Goal: Task Accomplishment & Management: Manage account settings

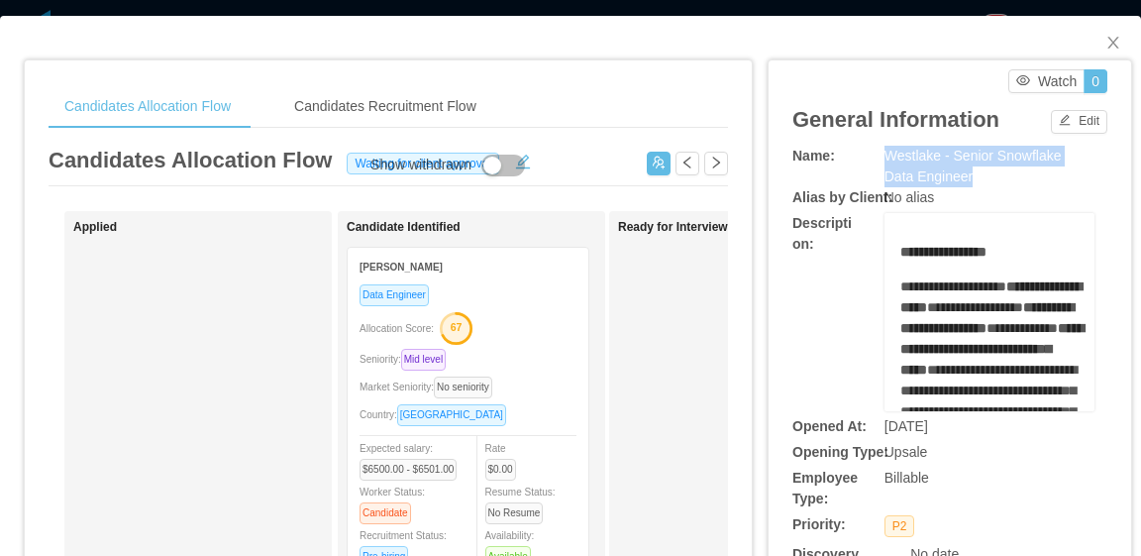
drag, startPoint x: 931, startPoint y: 179, endPoint x: 875, endPoint y: 157, distance: 60.9
click at [885, 157] on div "Westlake - Senior Snowflake Data Engineer" at bounding box center [990, 167] width 210 height 42
copy span "Westlake - Senior Snowflake Data Engineer"
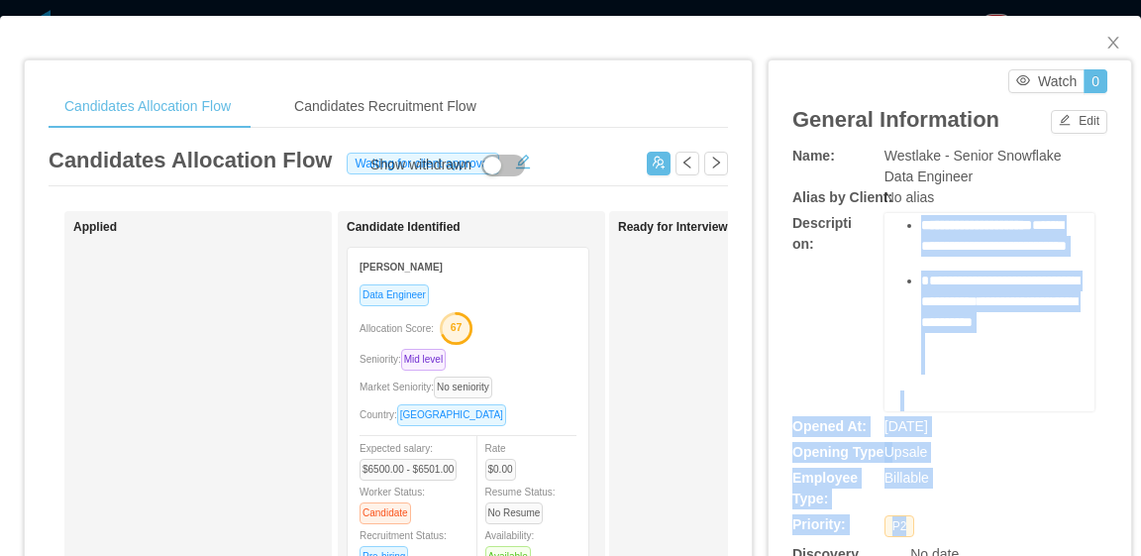
scroll to position [2480, 0]
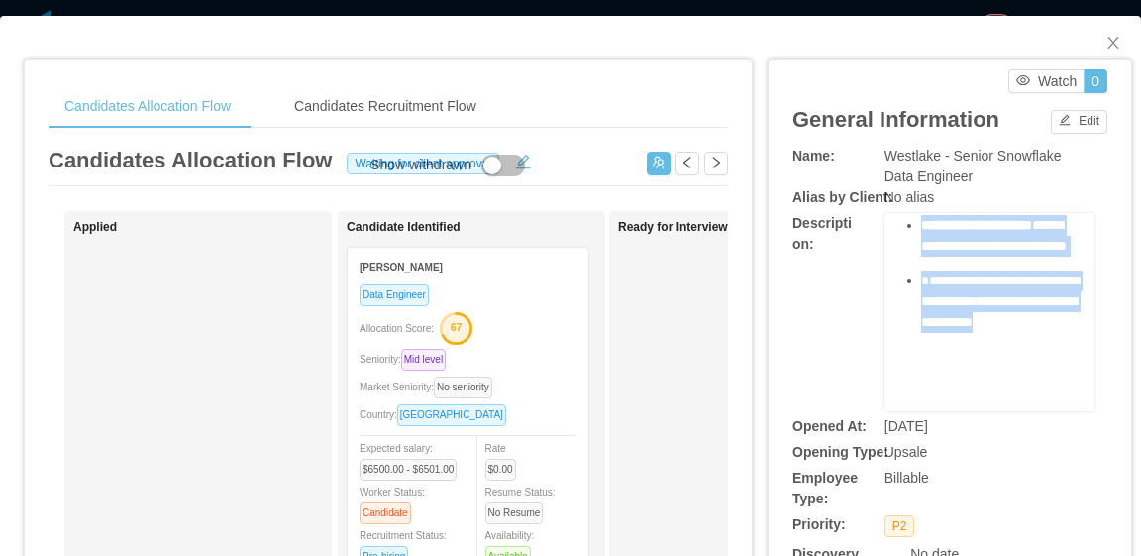
drag, startPoint x: 892, startPoint y: 251, endPoint x: 1007, endPoint y: 330, distance: 140.4
copy div "**********"
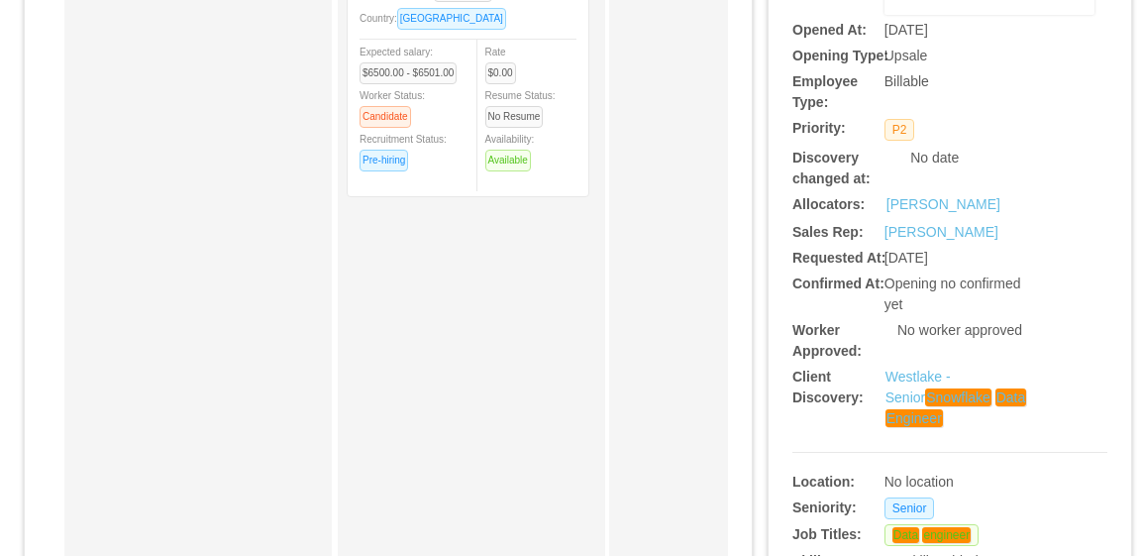
scroll to position [0, 0]
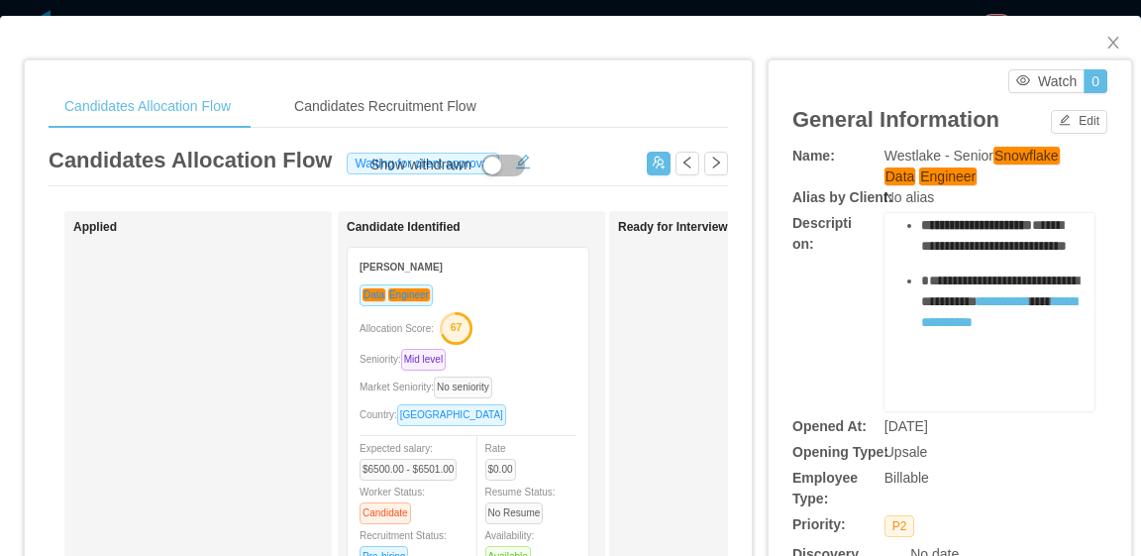
click at [979, 184] on div "Westlake - Senior Snowflake Data Engineer" at bounding box center [990, 167] width 210 height 42
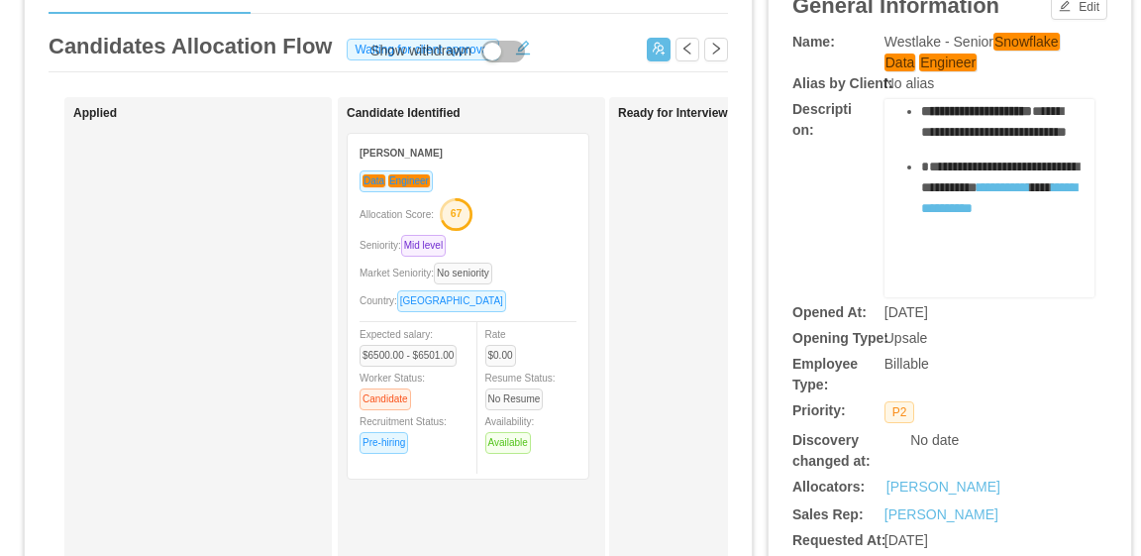
scroll to position [99, 0]
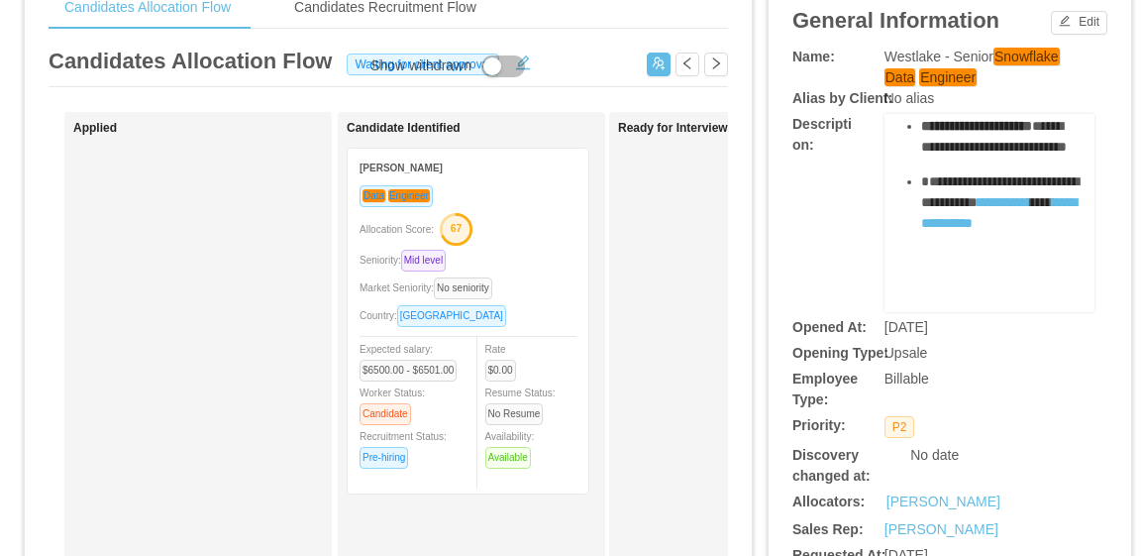
click at [426, 168] on strong "Lynneker Sales Santos" at bounding box center [401, 167] width 83 height 11
click at [424, 202] on em "Engineer" at bounding box center [409, 195] width 42 height 13
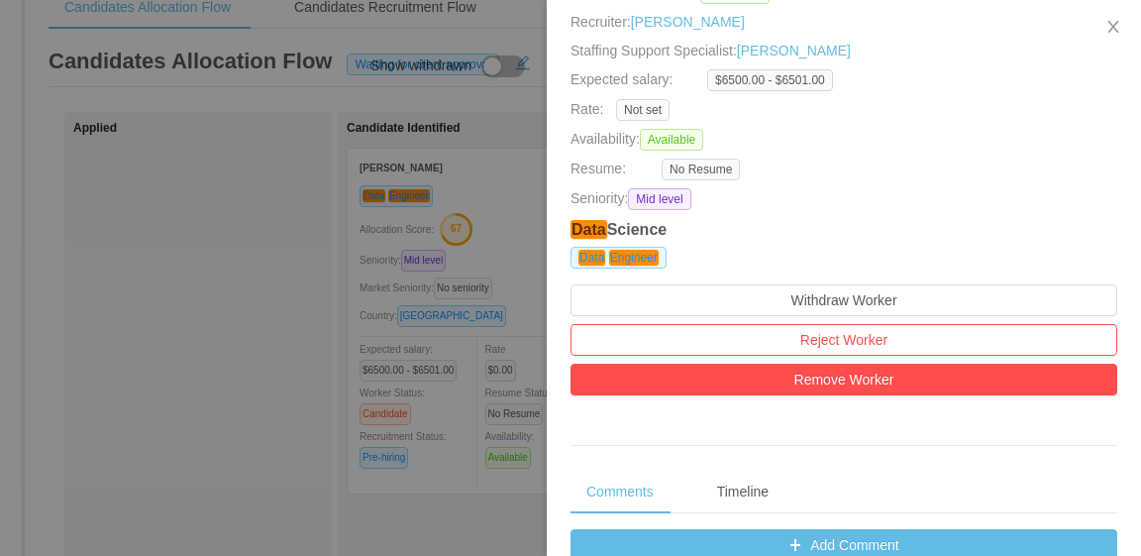
scroll to position [0, 0]
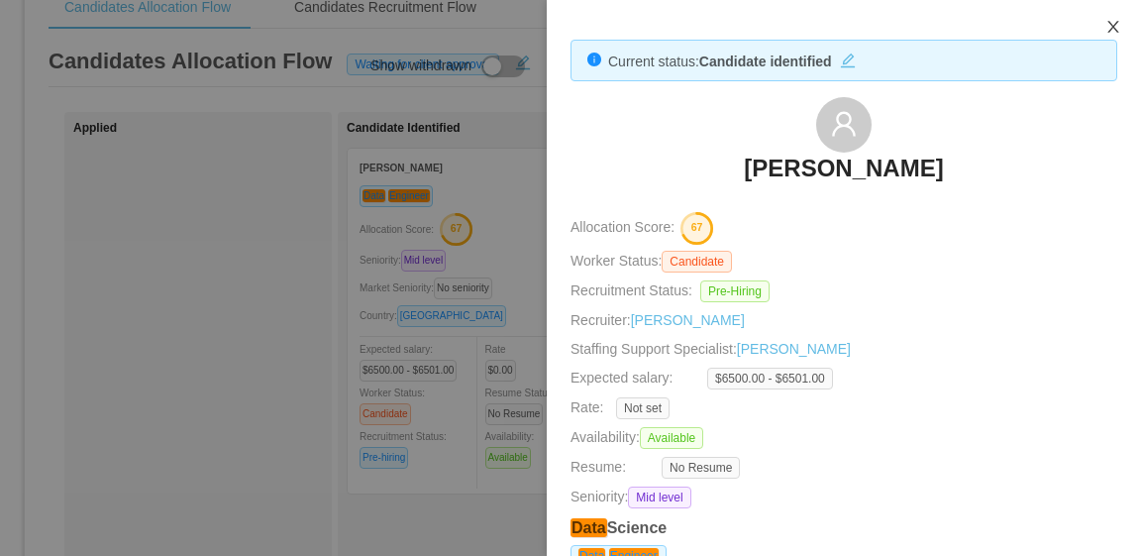
click at [1111, 23] on icon "icon: close" at bounding box center [1113, 27] width 16 height 16
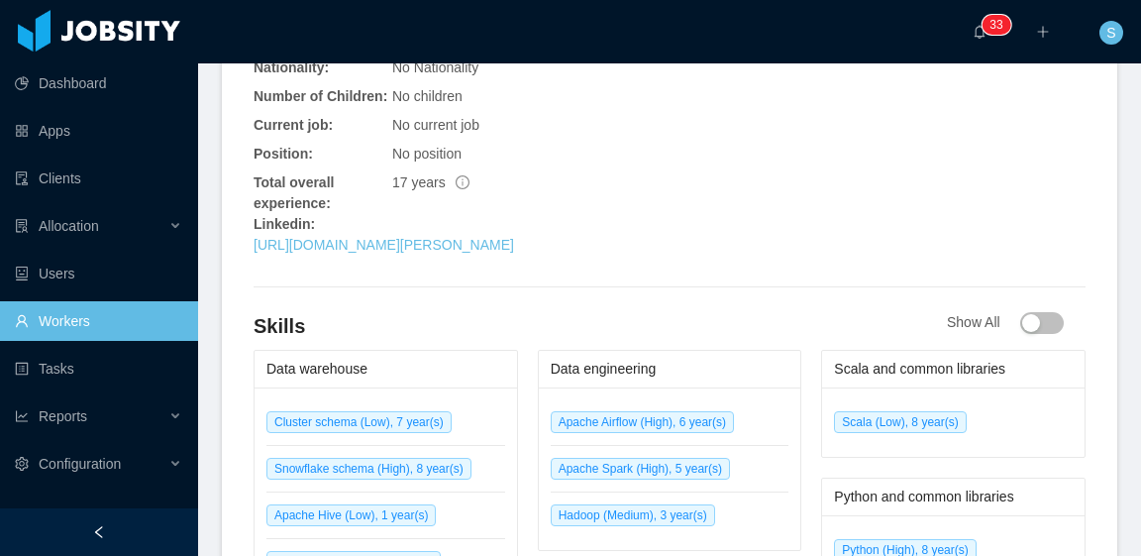
scroll to position [991, 0]
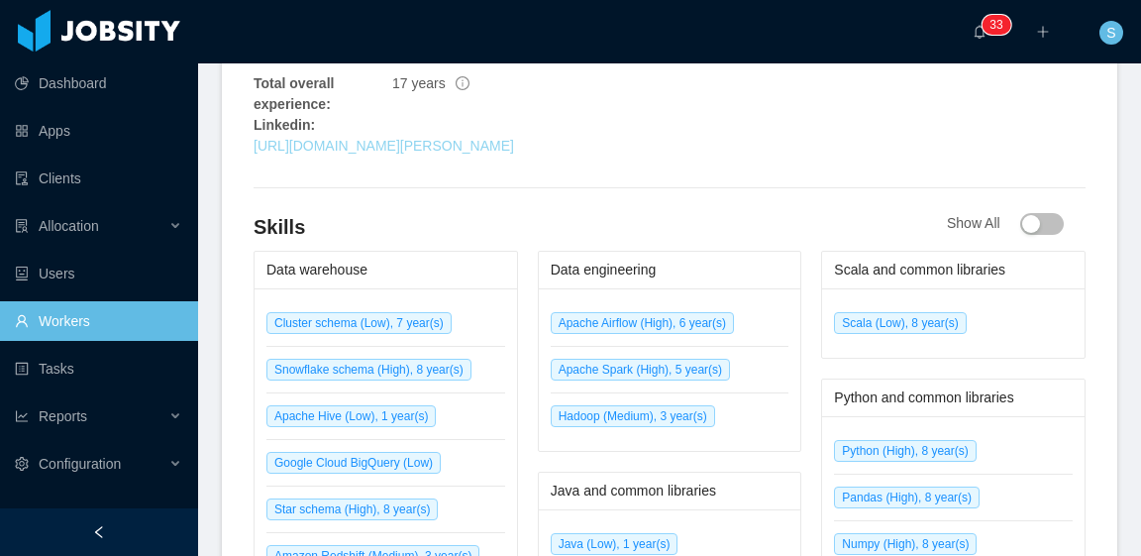
click at [474, 138] on link "https://www.linkedin.com/in/erick-lima-4b6a3425" at bounding box center [384, 146] width 261 height 16
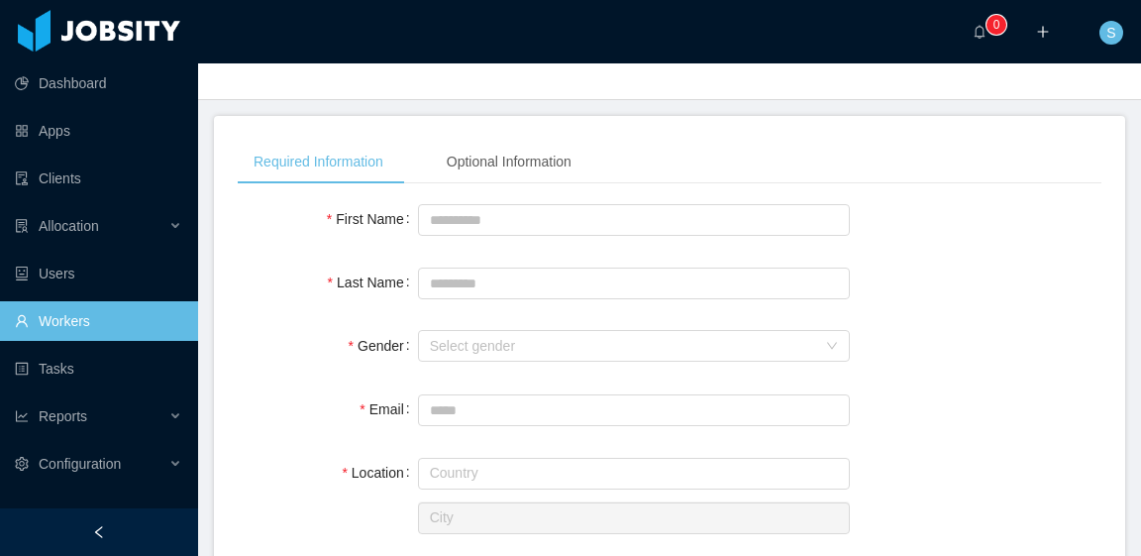
scroll to position [99, 0]
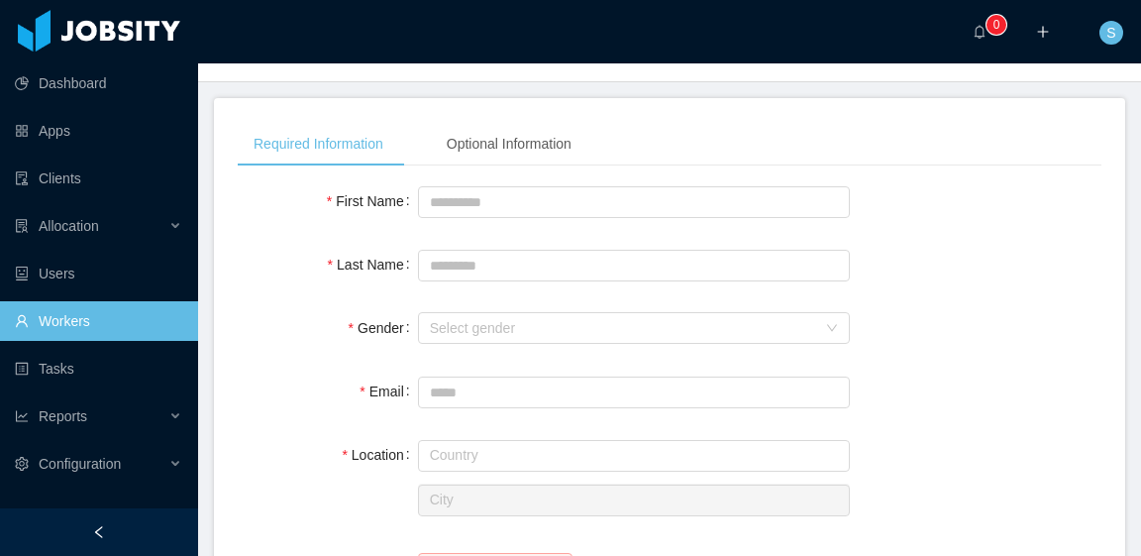
click at [87, 314] on link "Workers" at bounding box center [98, 321] width 167 height 40
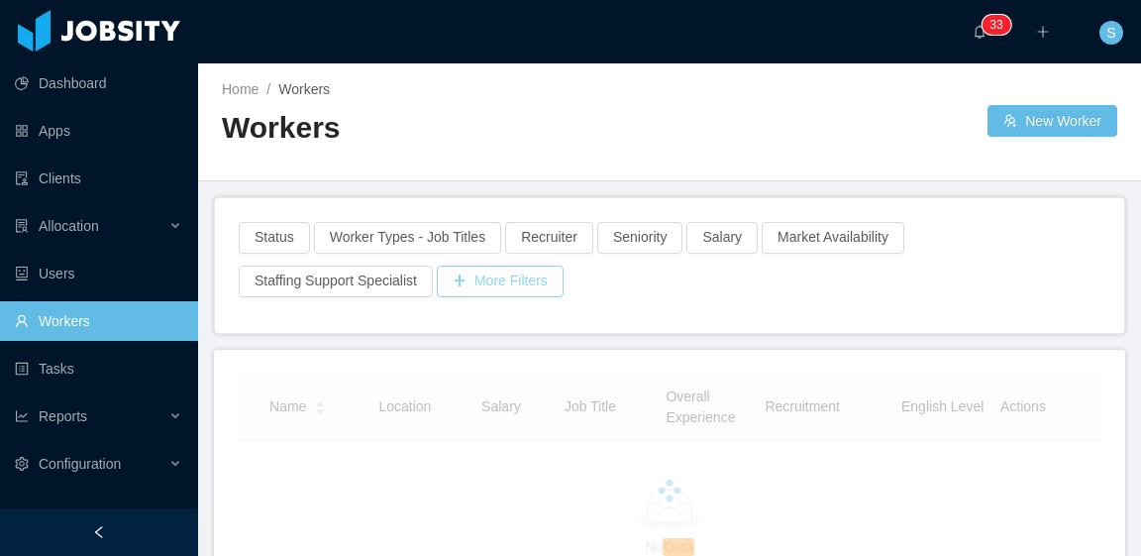
click at [519, 276] on div "Status Worker Types - Job Titles Recruiter Seniority Salary Market Availability…" at bounding box center [670, 265] width 866 height 87
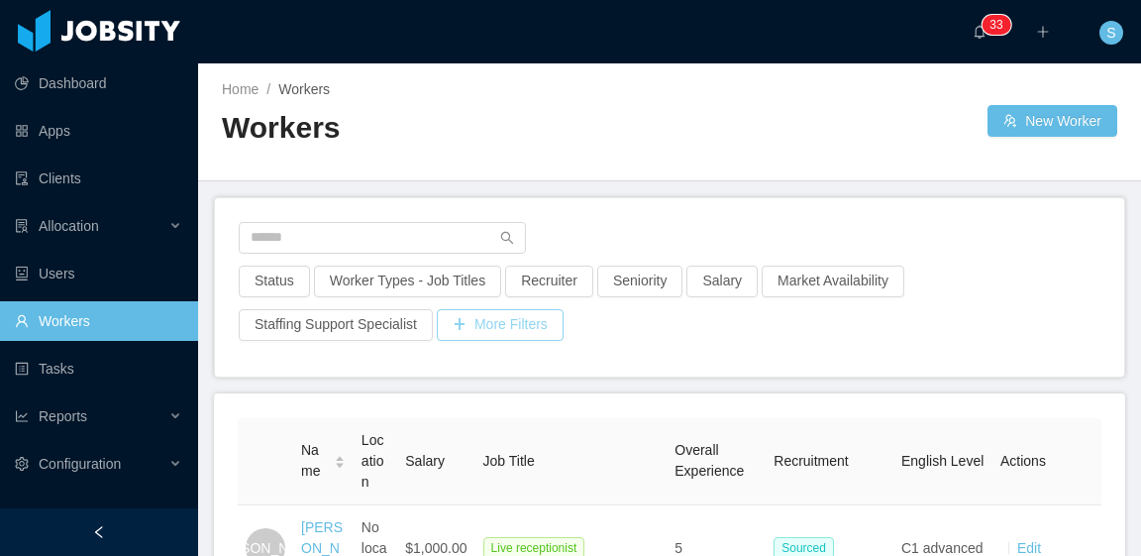
click at [529, 324] on button "More Filters" at bounding box center [500, 325] width 127 height 32
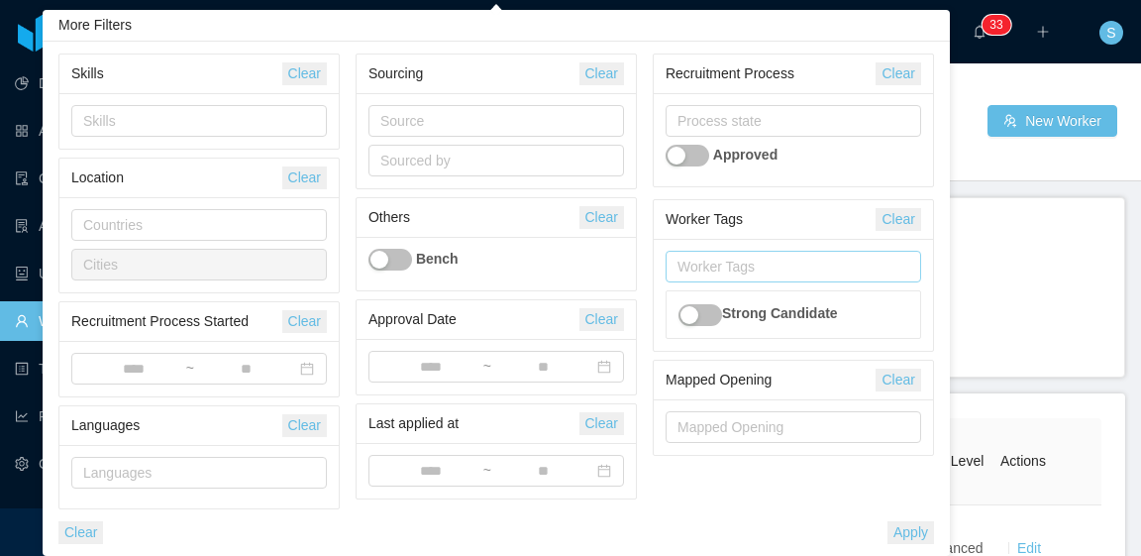
click at [787, 265] on div "Worker Tags" at bounding box center [789, 267] width 223 height 20
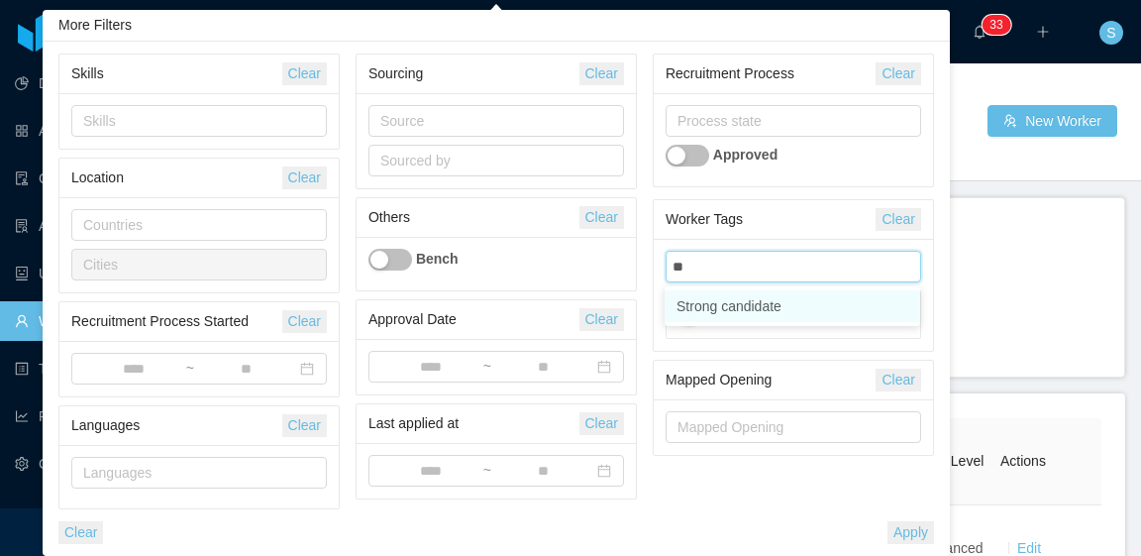
type input "*"
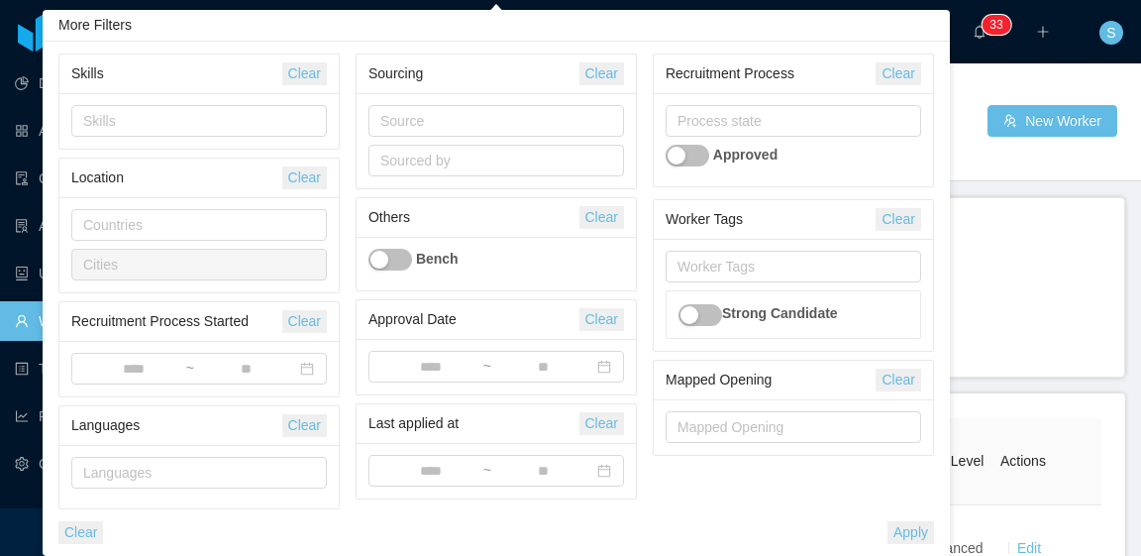
click at [795, 186] on div "Process state Approved" at bounding box center [793, 139] width 279 height 93
click at [768, 425] on div "Mapped Opening" at bounding box center [789, 427] width 223 height 20
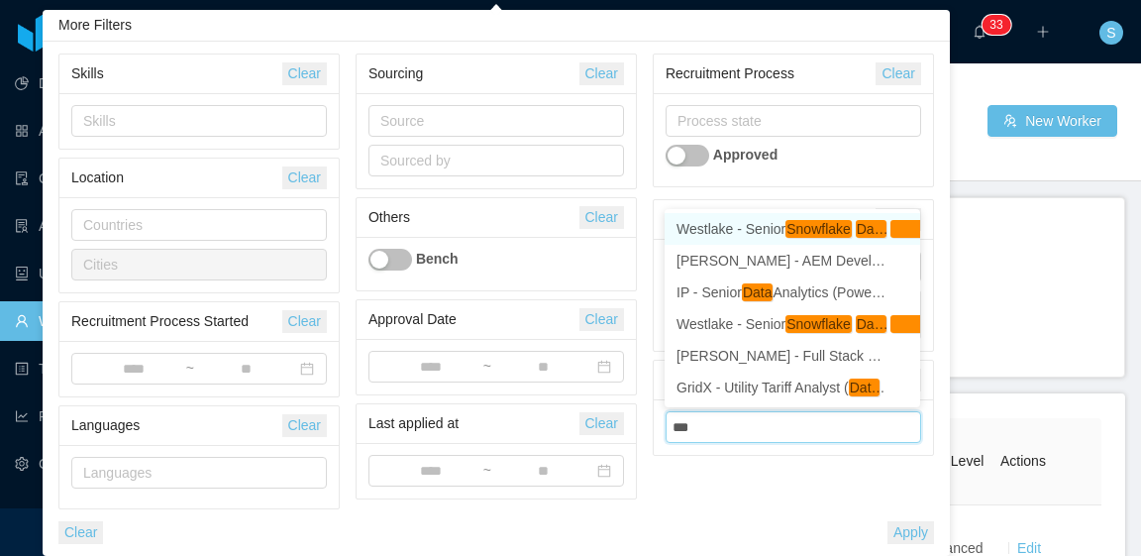
type input "****"
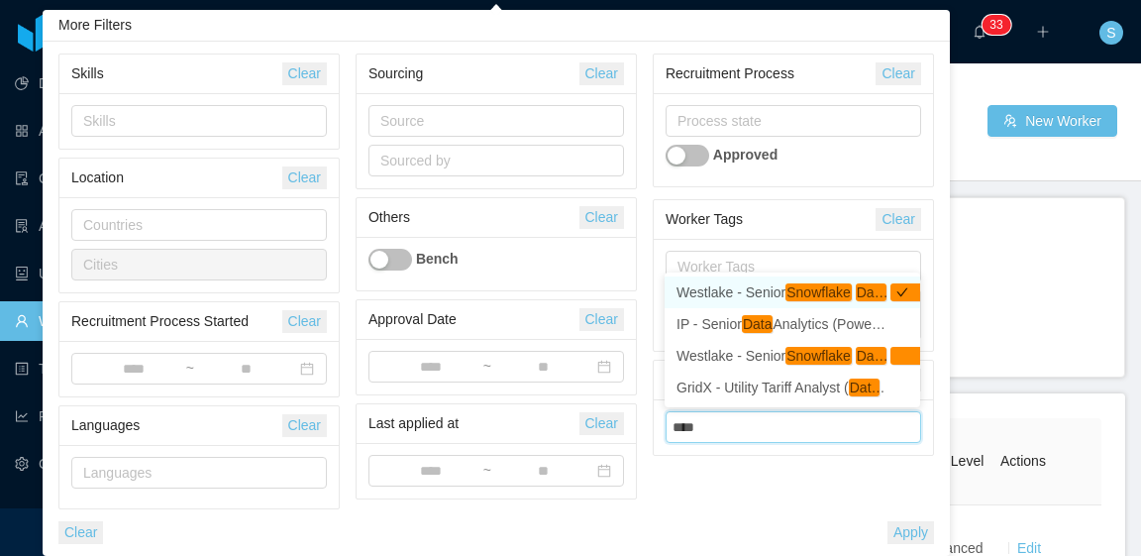
click at [794, 296] on em "Snowflake" at bounding box center [819, 292] width 66 height 18
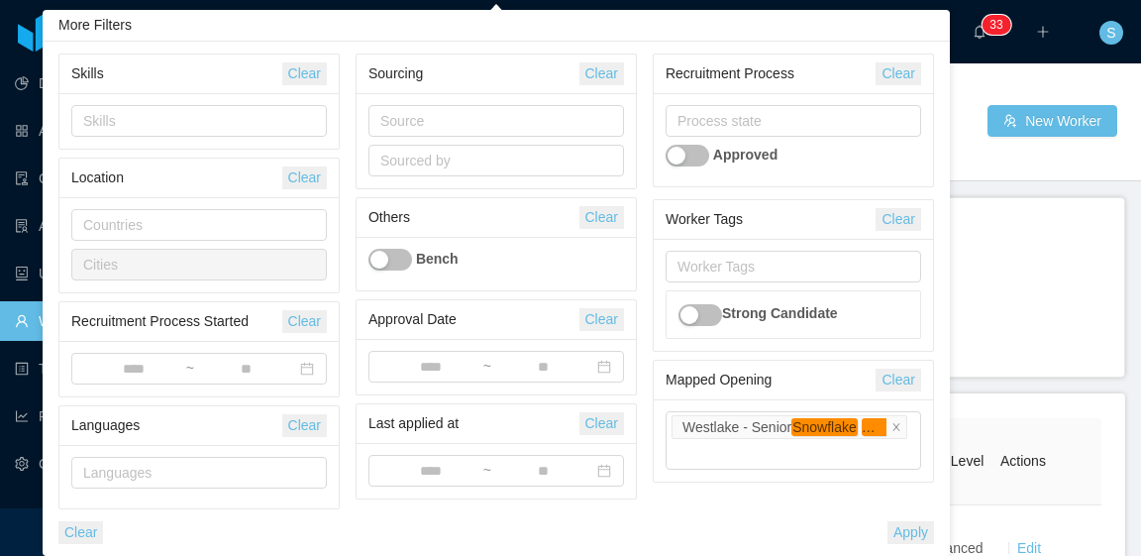
click at [821, 143] on div "Process state Approved" at bounding box center [793, 139] width 279 height 93
click at [911, 526] on button "Apply" at bounding box center [911, 532] width 47 height 23
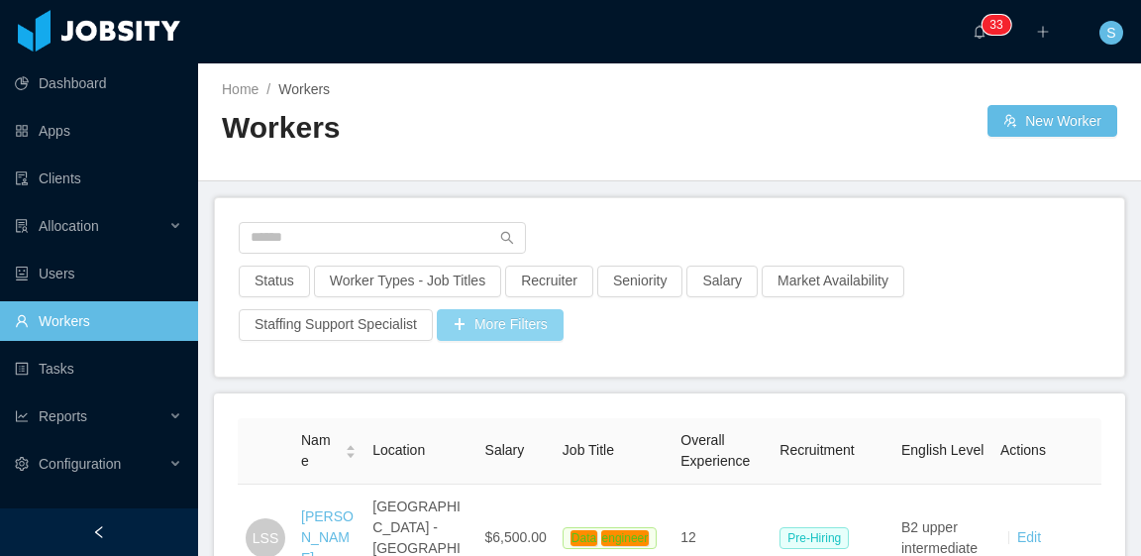
click at [496, 320] on button "More Filters" at bounding box center [500, 325] width 127 height 32
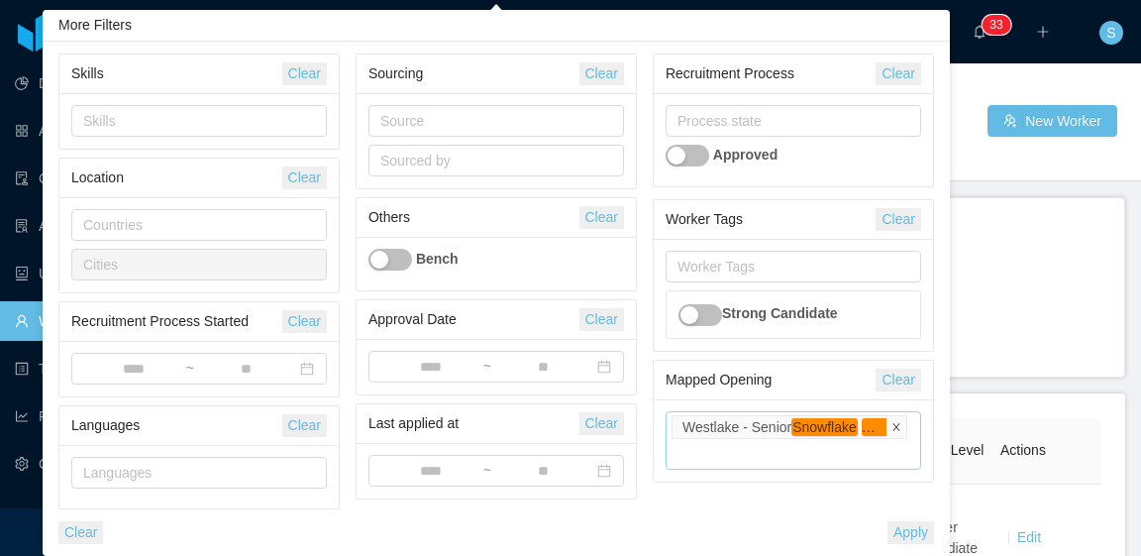
click at [898, 423] on icon "icon: close" at bounding box center [897, 426] width 10 height 10
click at [190, 112] on div "Skills" at bounding box center [194, 121] width 223 height 20
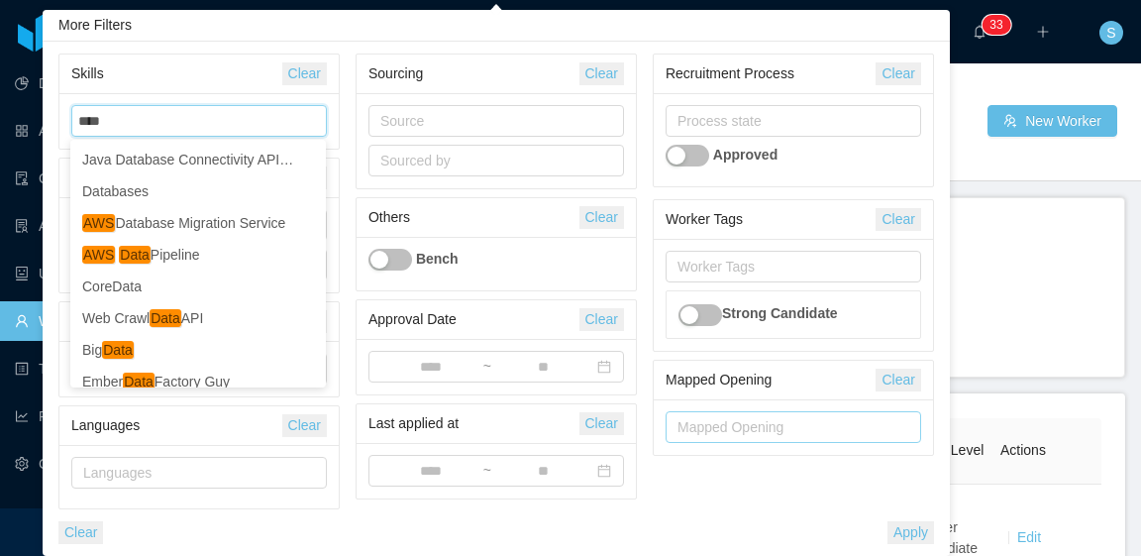
type input "****"
click at [163, 114] on div "Skills **** data" at bounding box center [196, 121] width 238 height 30
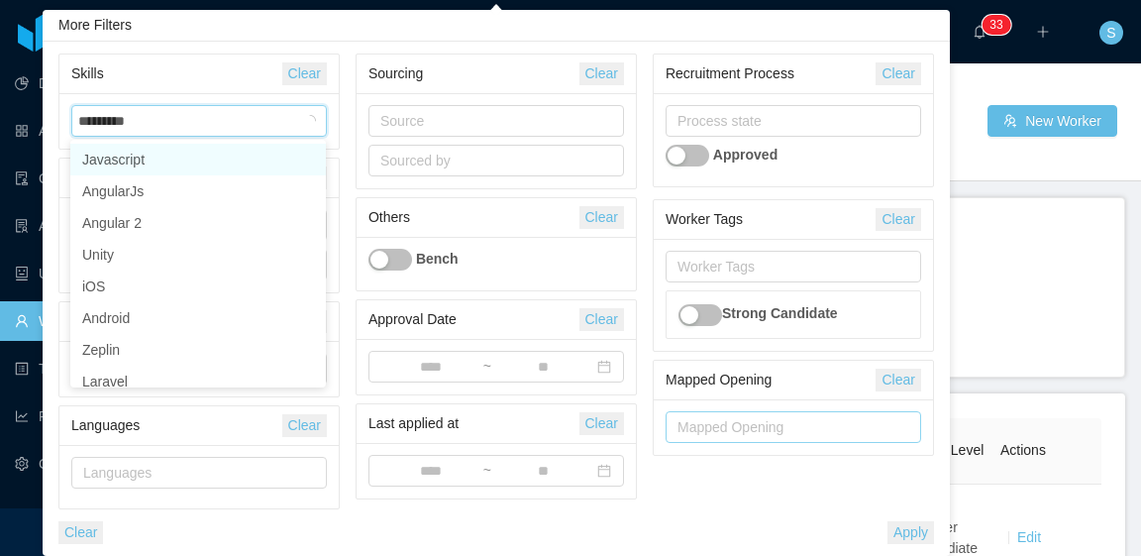
type input "**********"
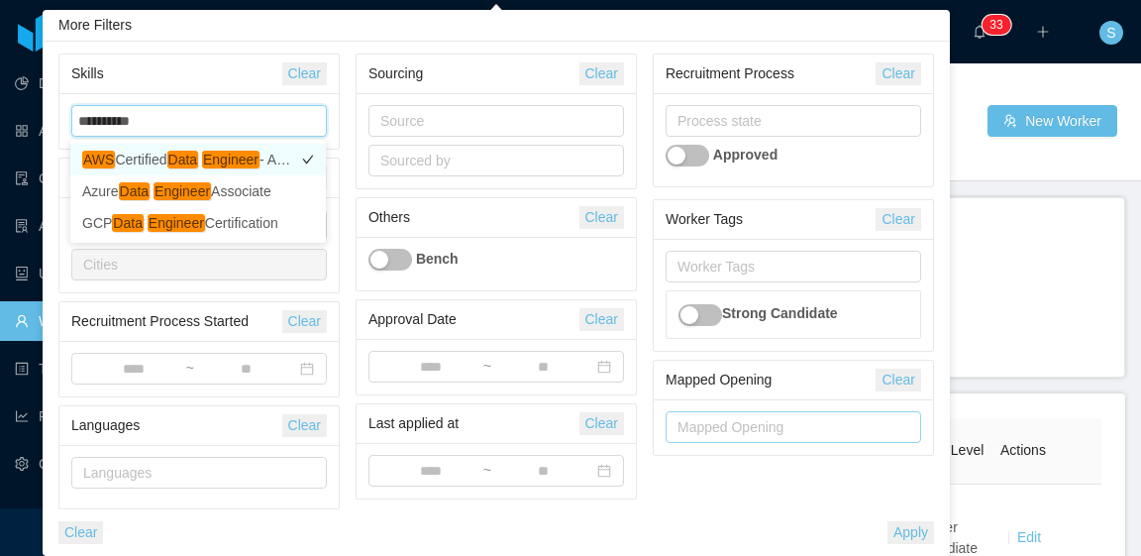
click at [207, 157] on em "Engineer" at bounding box center [230, 160] width 57 height 18
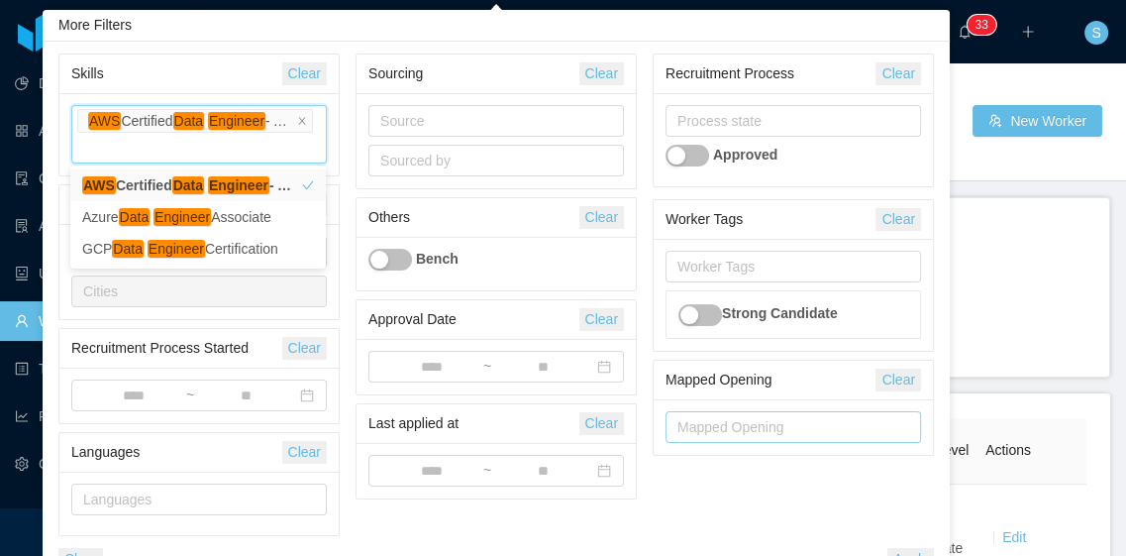
click at [202, 149] on div "Skills AWS Certified Data Engineer - Associate data engin data" at bounding box center [199, 134] width 256 height 58
type input "***"
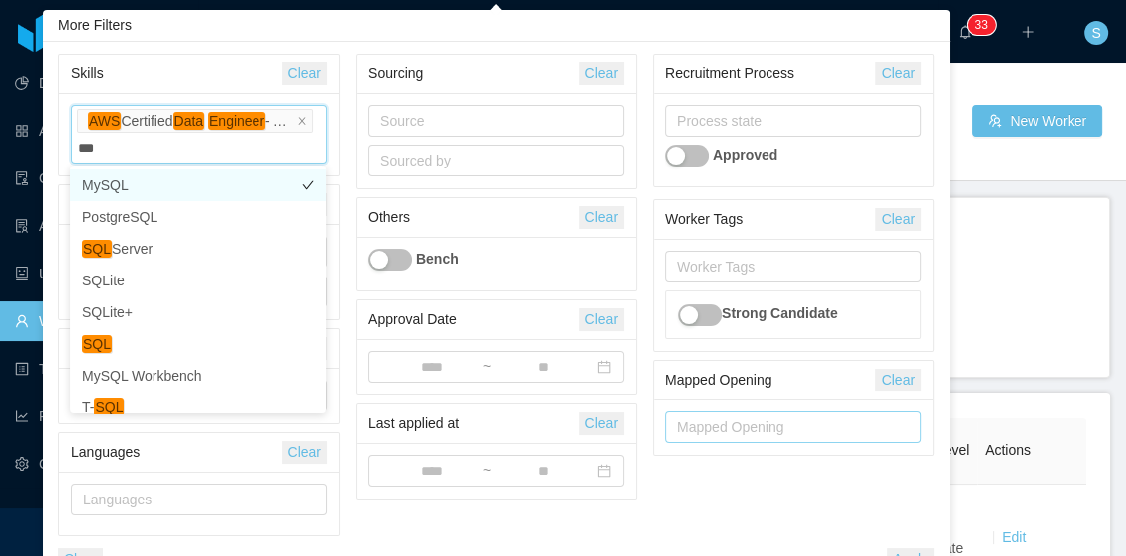
click at [202, 183] on li "MySQL" at bounding box center [198, 185] width 256 height 32
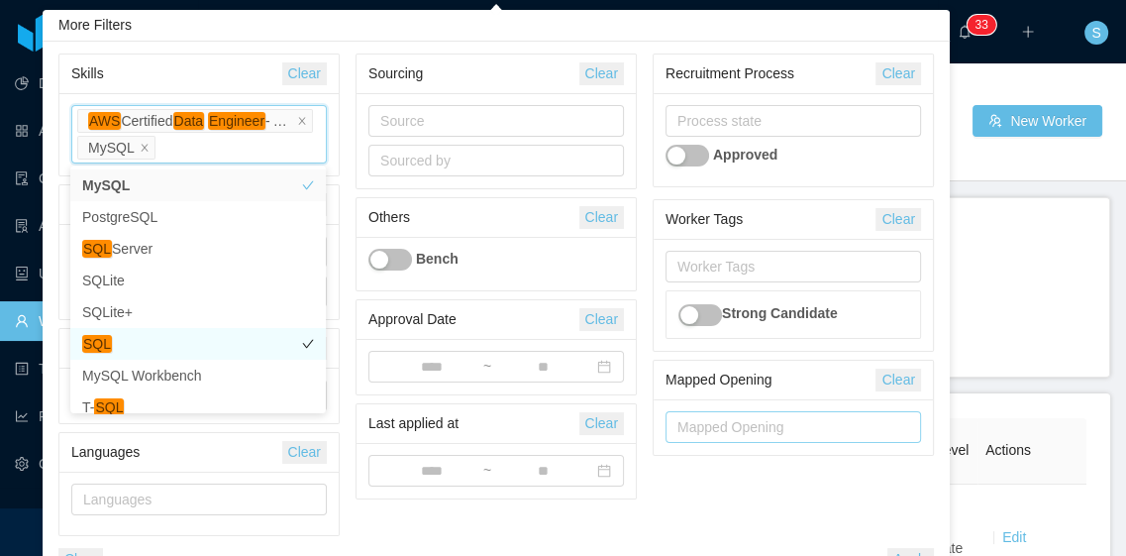
click at [114, 350] on li "SQL" at bounding box center [198, 344] width 256 height 32
click at [141, 148] on icon "icon: close" at bounding box center [145, 148] width 10 height 10
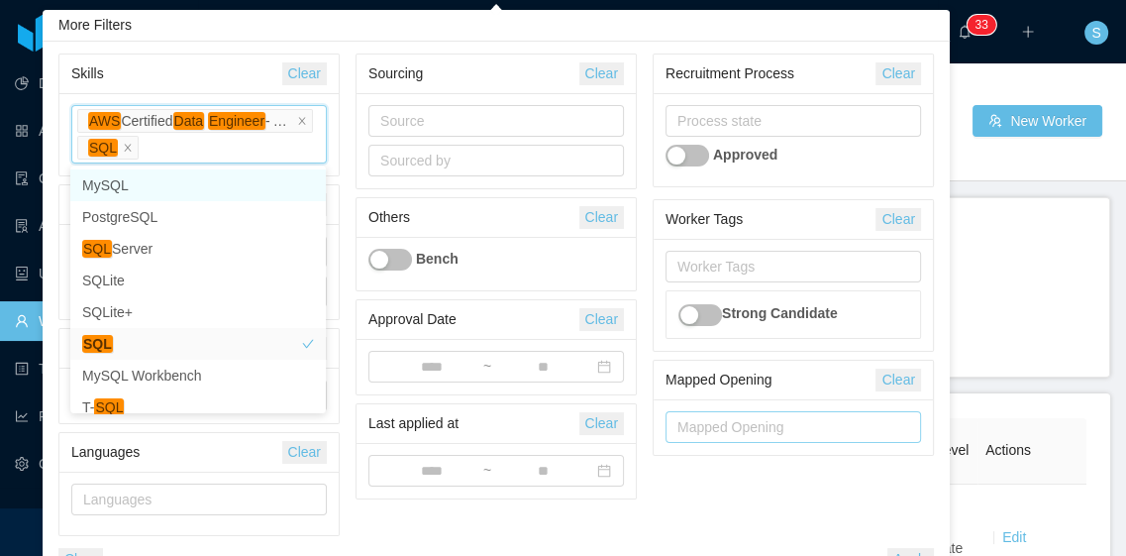
click at [201, 151] on div "Skills AWS Certified Data Engineer - Associate SQL sql data engin data" at bounding box center [199, 134] width 256 height 58
type input "******"
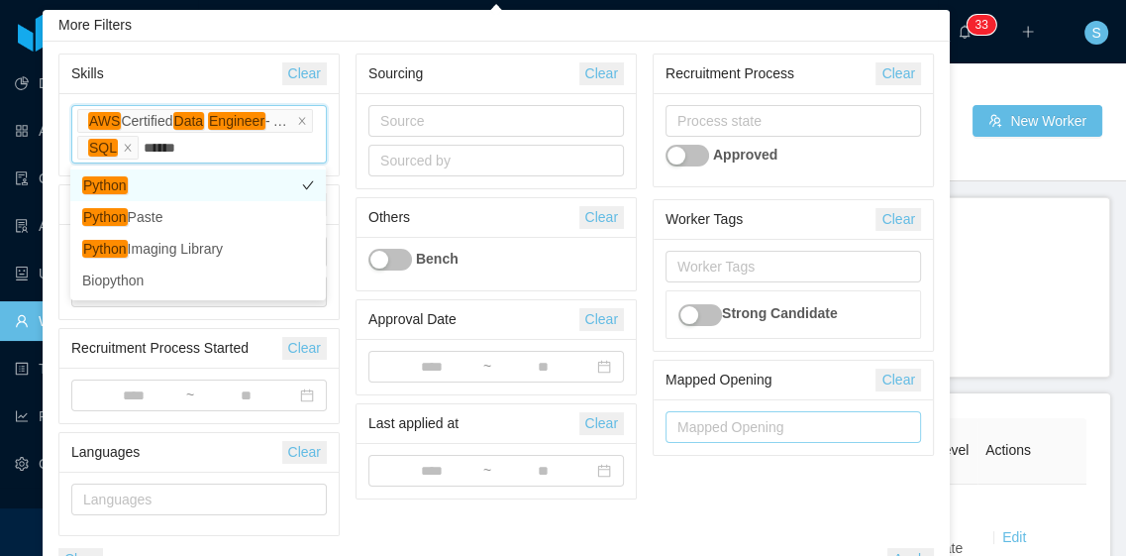
click at [178, 185] on li "Python" at bounding box center [198, 185] width 256 height 32
click at [240, 154] on div "Skills AWS Certified Data Engineer - Associate SQL Python python sql data engin…" at bounding box center [199, 134] width 256 height 58
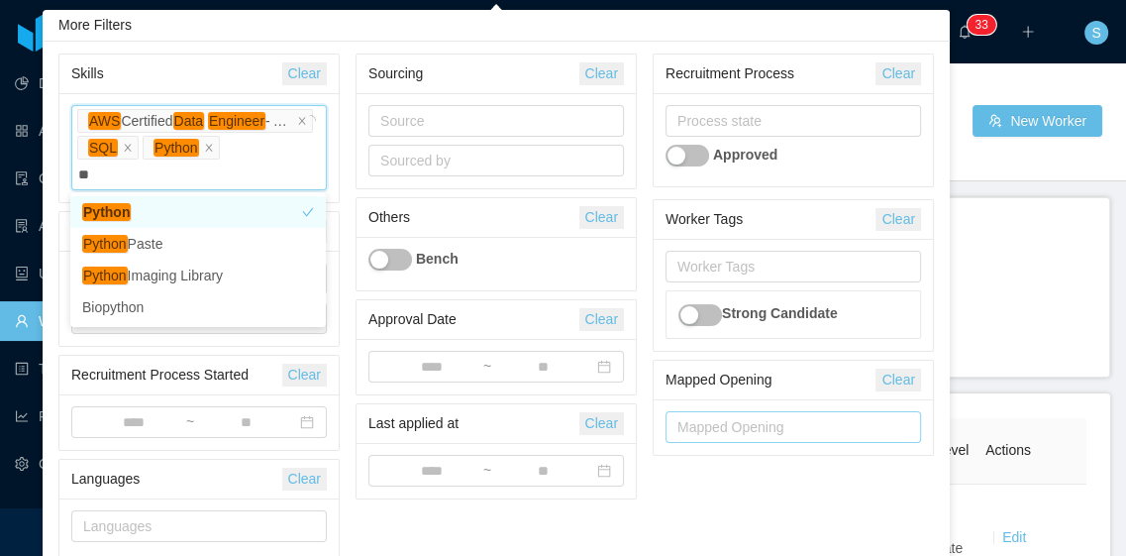
type input "***"
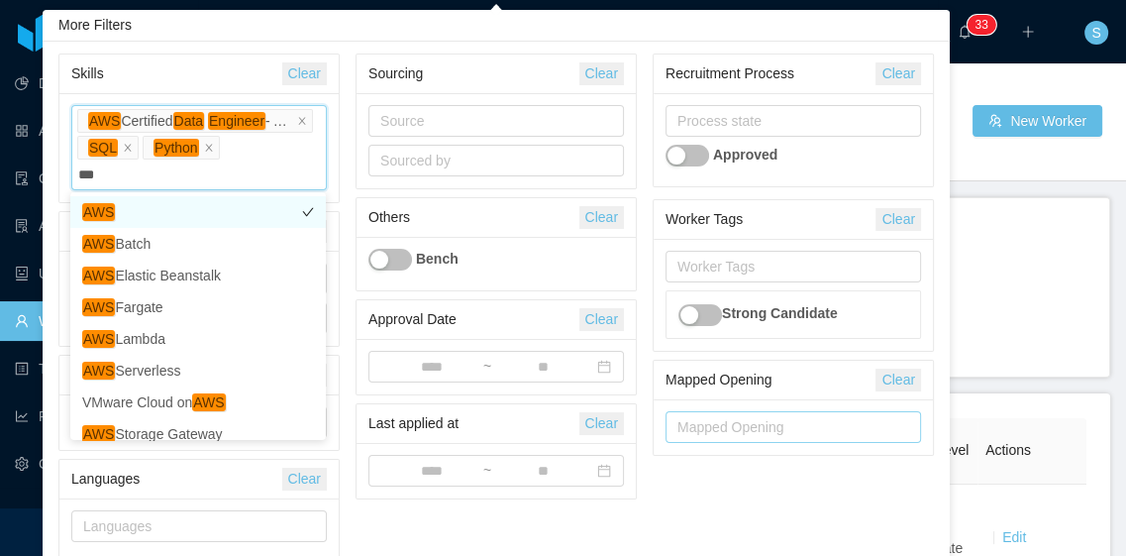
click at [157, 219] on li "AWS" at bounding box center [198, 212] width 256 height 32
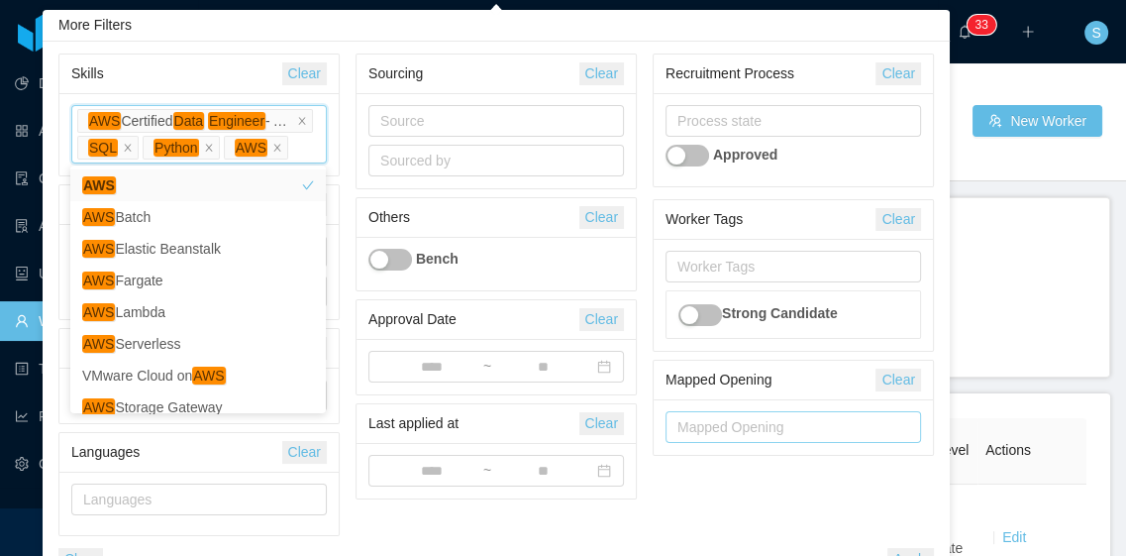
click at [335, 154] on div "Skills AWS Certified Data Engineer - Associate SQL Python AWS aws python sql da…" at bounding box center [198, 134] width 279 height 82
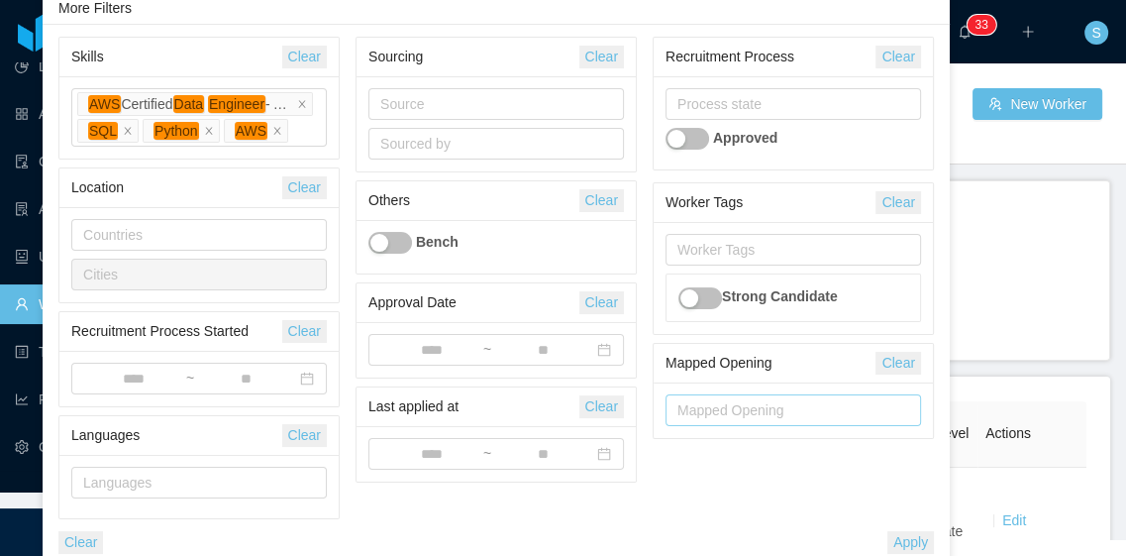
scroll to position [24, 0]
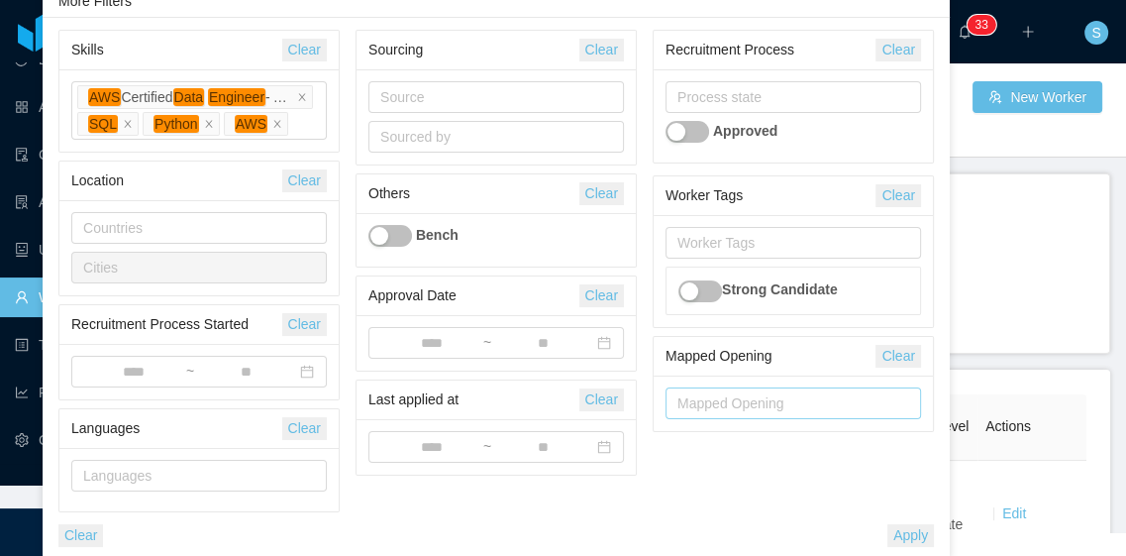
click at [919, 528] on button "Apply" at bounding box center [911, 535] width 47 height 23
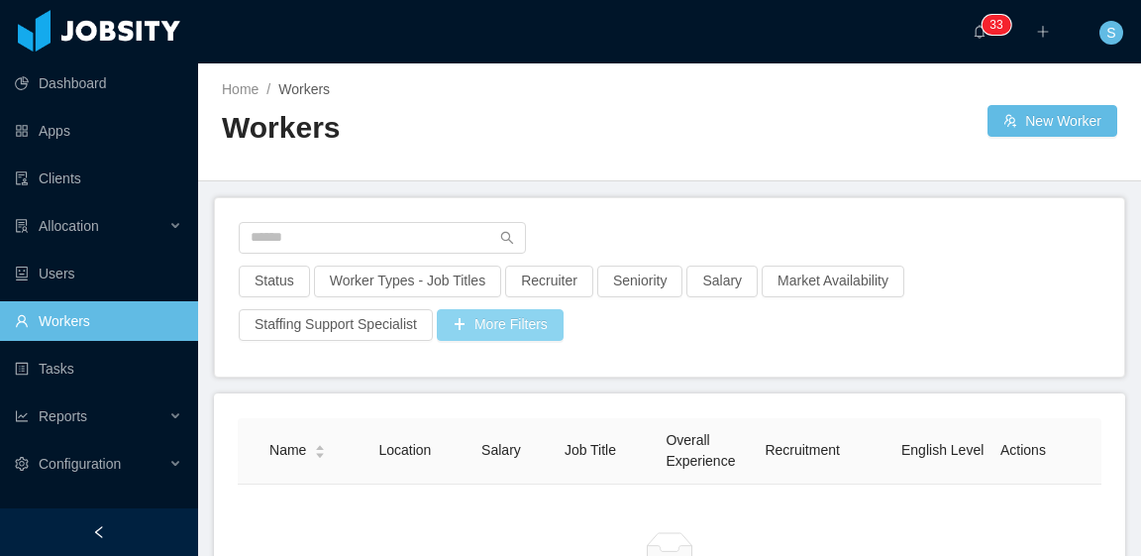
click at [519, 325] on button "More Filters" at bounding box center [500, 325] width 127 height 32
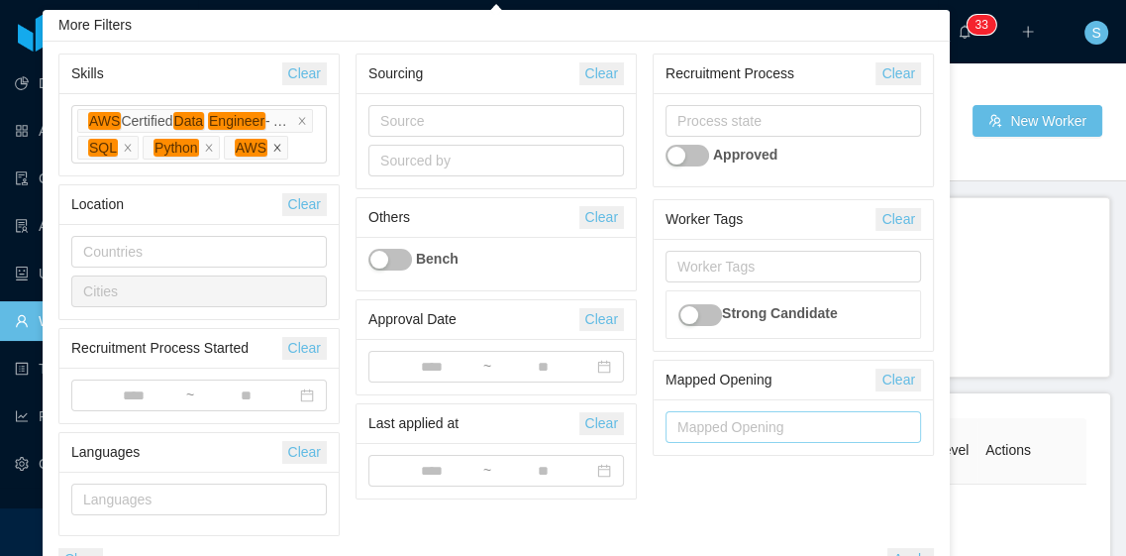
click at [272, 143] on icon "icon: close" at bounding box center [277, 148] width 10 height 10
click at [126, 150] on icon "icon: close" at bounding box center [127, 147] width 7 height 7
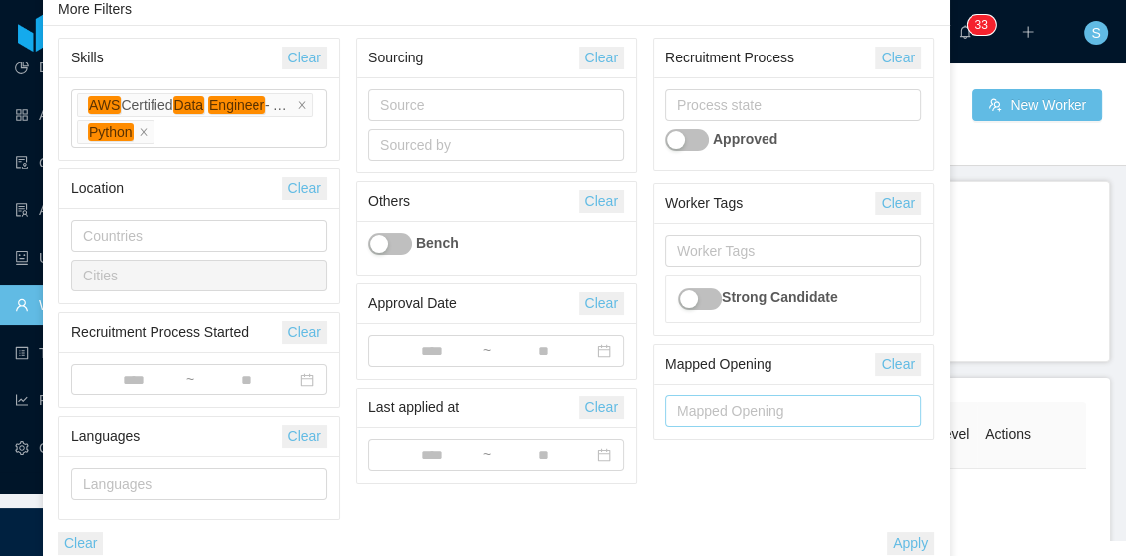
scroll to position [24, 0]
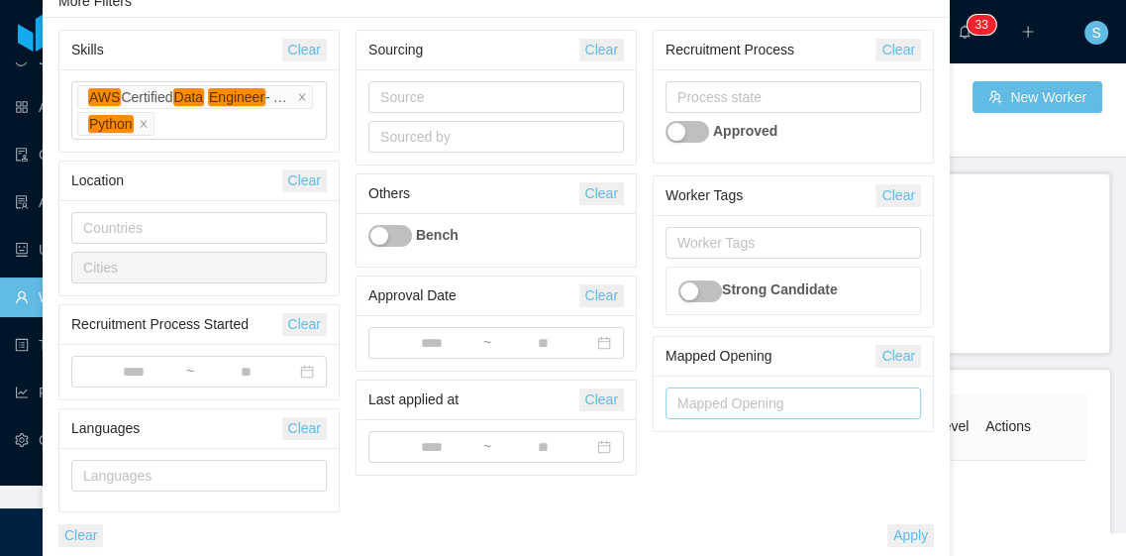
click at [920, 534] on button "Apply" at bounding box center [911, 535] width 47 height 23
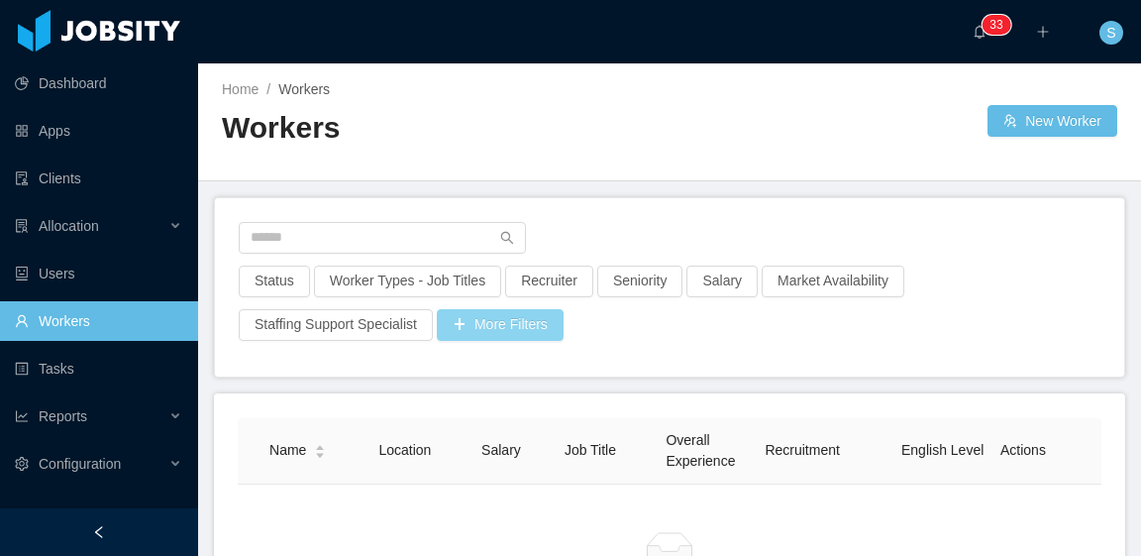
click at [508, 322] on button "More Filters" at bounding box center [500, 325] width 127 height 32
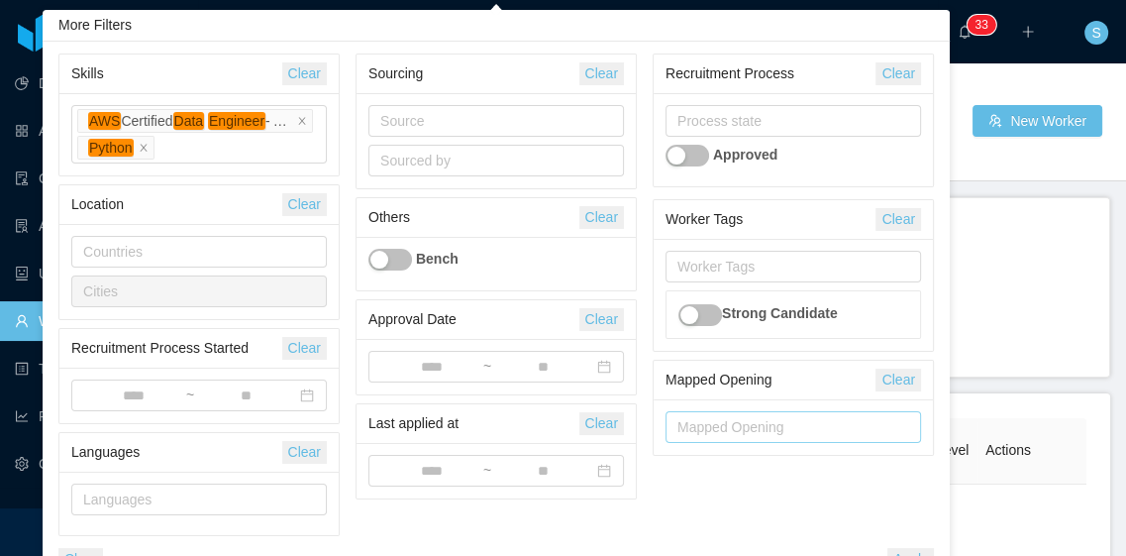
click at [296, 114] on li "AWS Certified Data Engineer - Associate" at bounding box center [195, 121] width 236 height 24
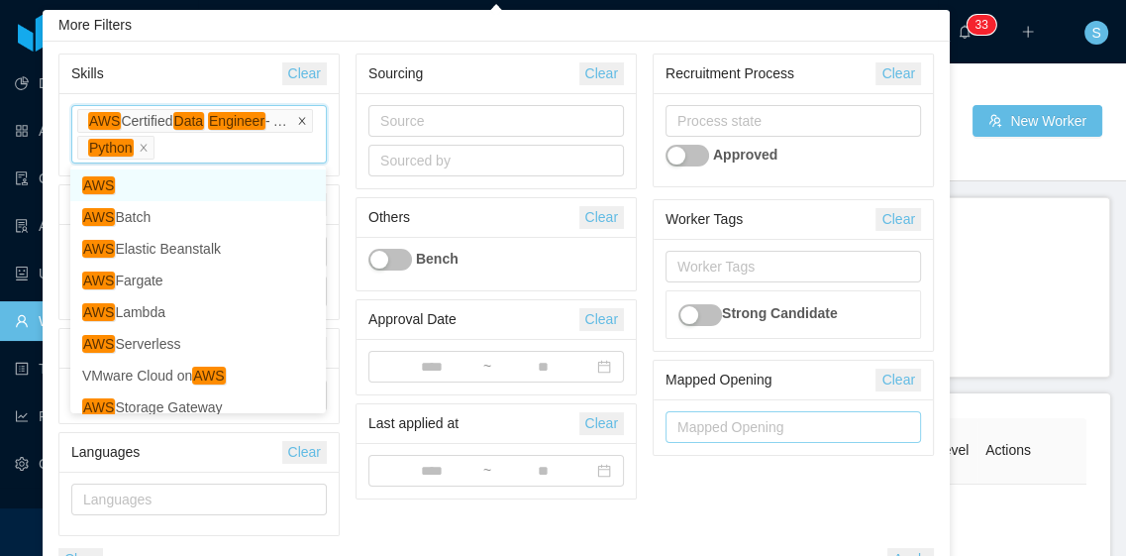
click at [304, 119] on icon "icon: close" at bounding box center [302, 121] width 10 height 10
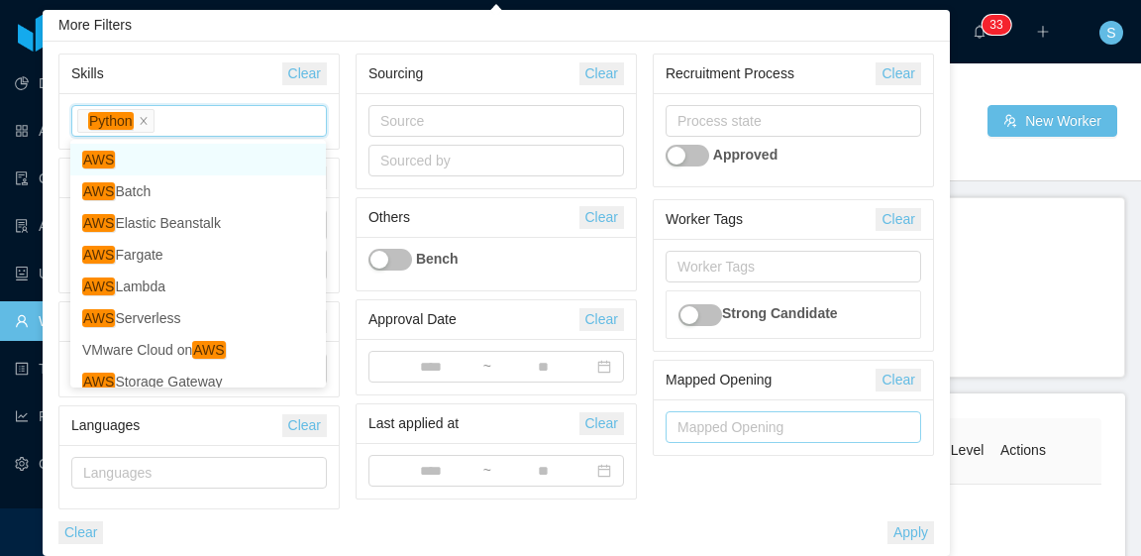
click at [903, 533] on button "Apply" at bounding box center [911, 532] width 47 height 23
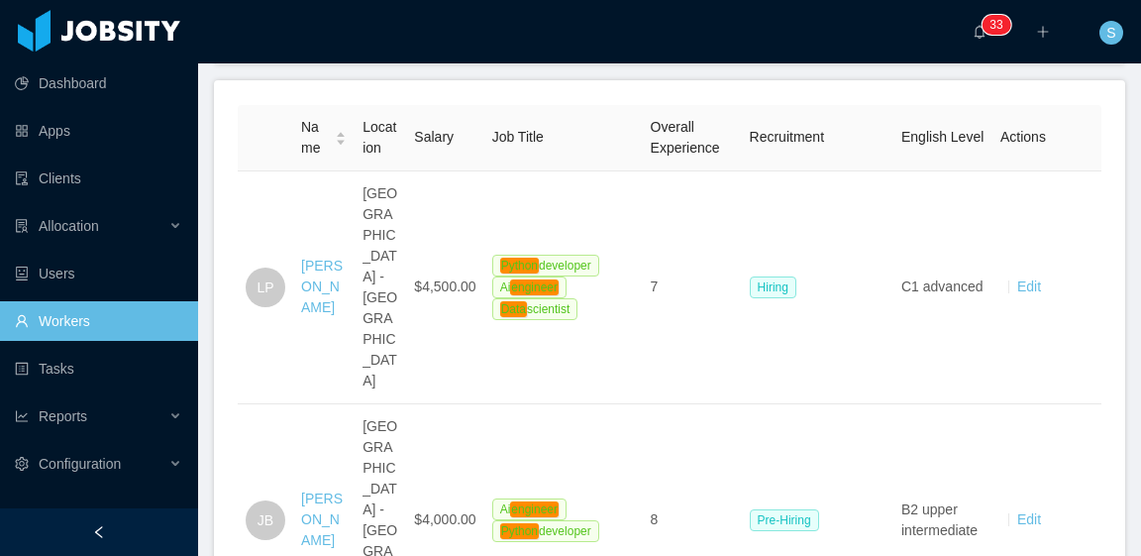
scroll to position [297, 0]
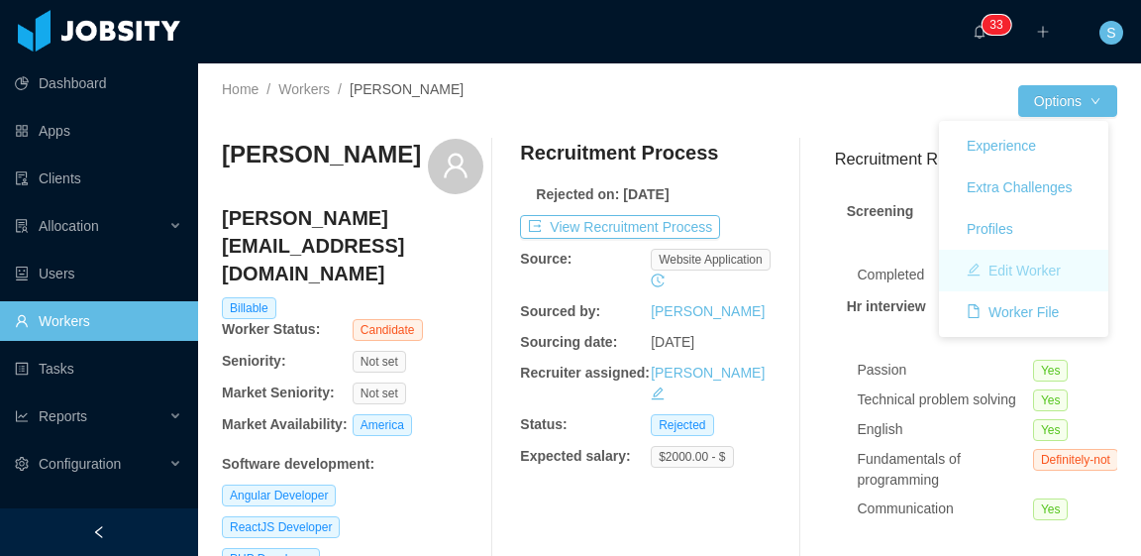
click at [1050, 264] on button "Edit Worker" at bounding box center [1014, 271] width 126 height 32
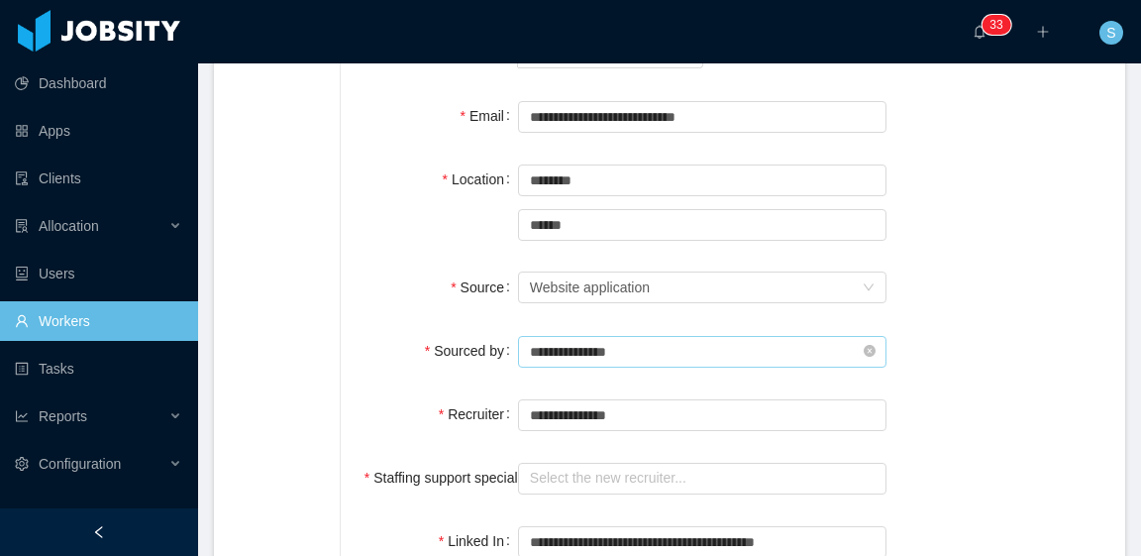
scroll to position [370, 0]
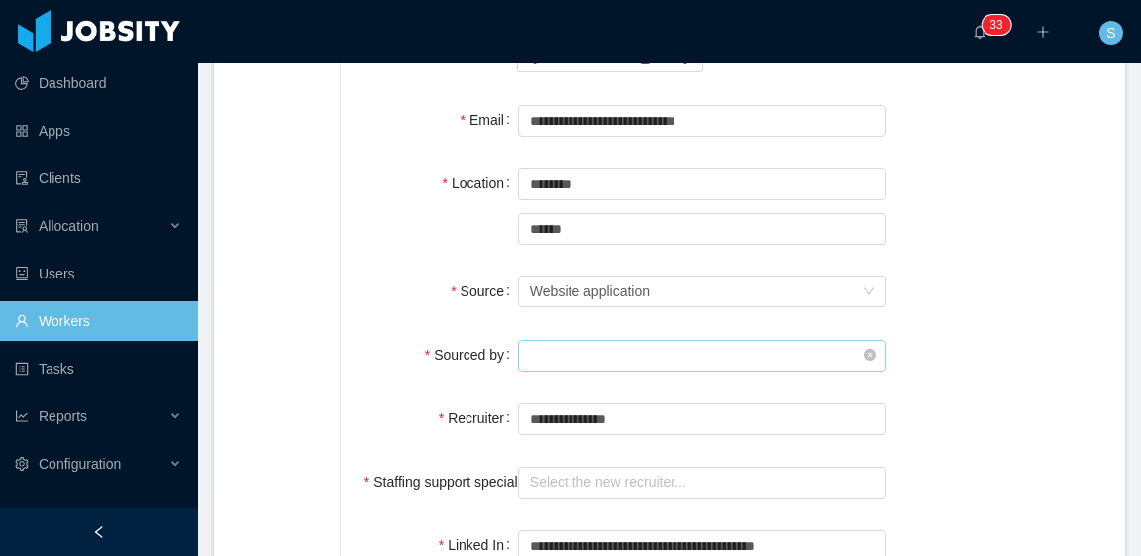
click at [628, 340] on input "text" at bounding box center [702, 356] width 368 height 32
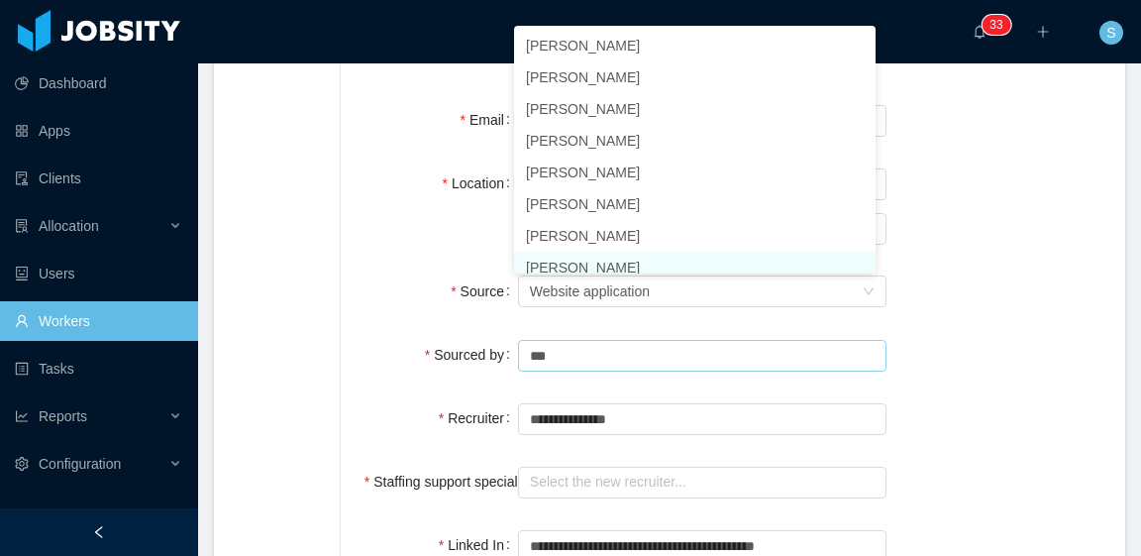
scroll to position [0, 0]
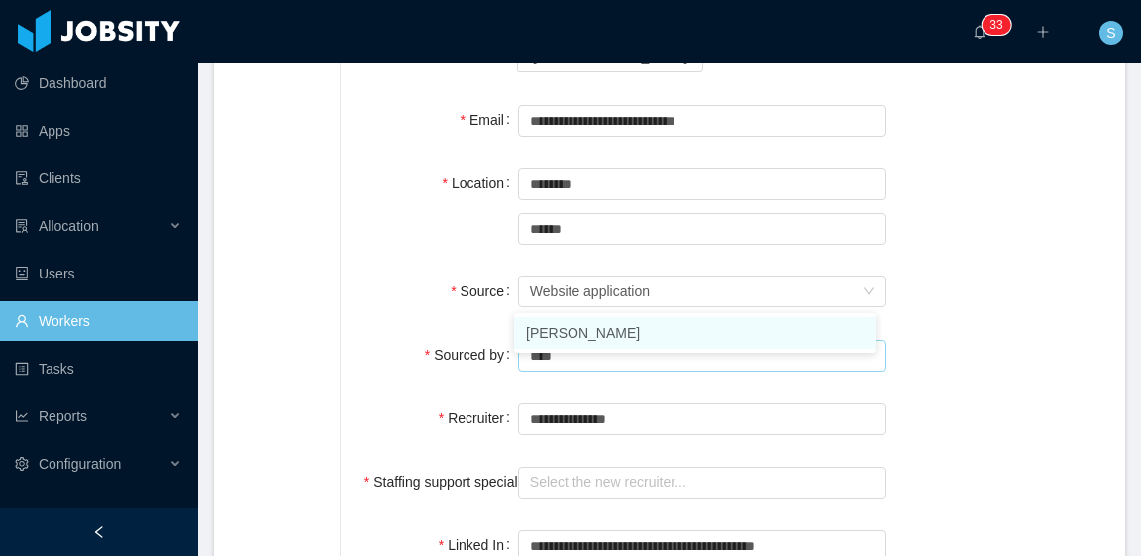
click at [606, 336] on li "[PERSON_NAME]" at bounding box center [695, 333] width 362 height 32
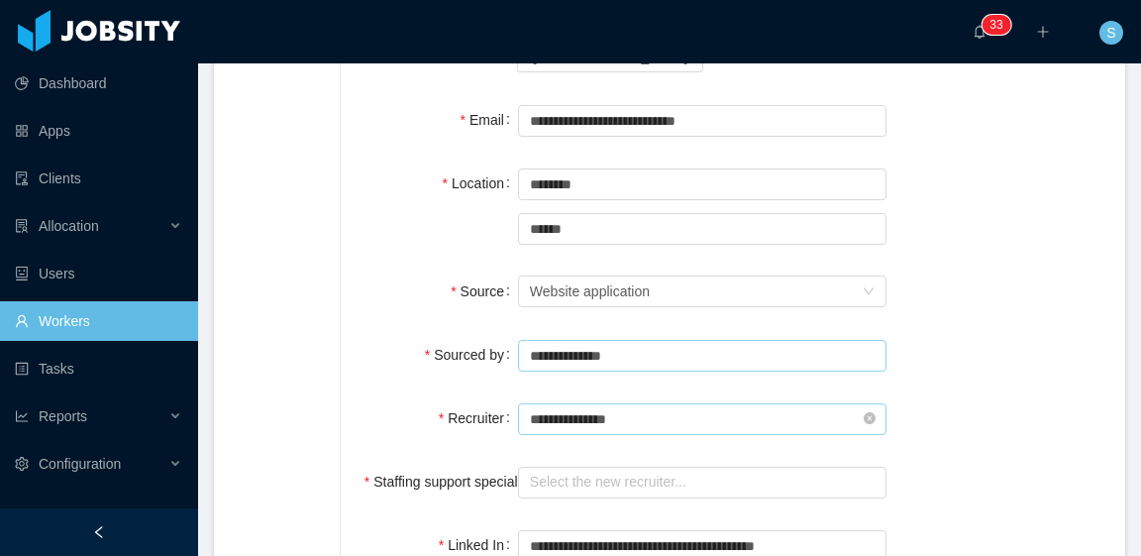
type input "**********"
click at [634, 403] on input "text" at bounding box center [702, 419] width 368 height 32
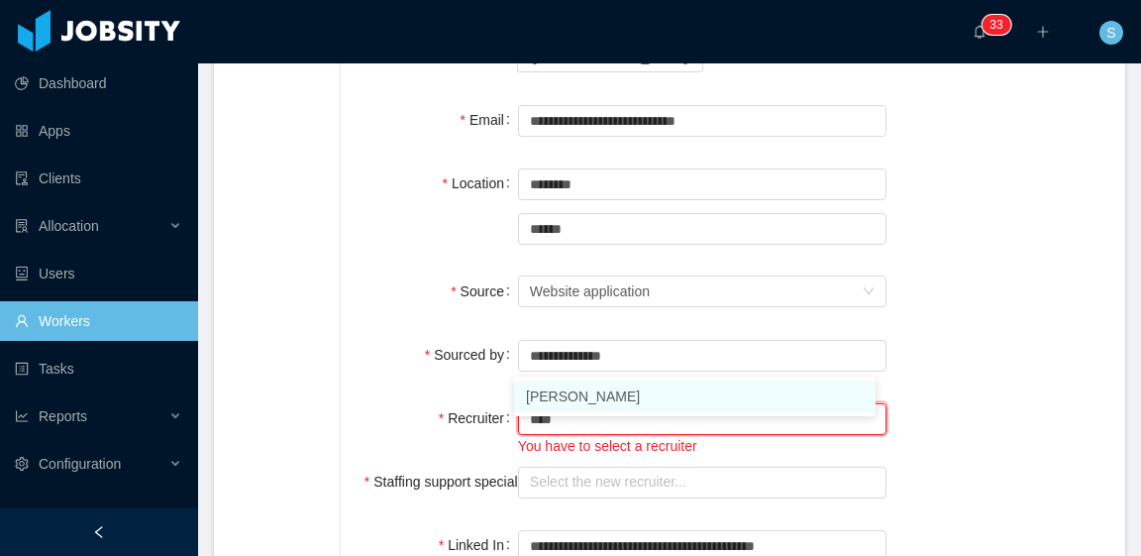
click at [614, 399] on li "Silvia Andrade" at bounding box center [695, 396] width 362 height 32
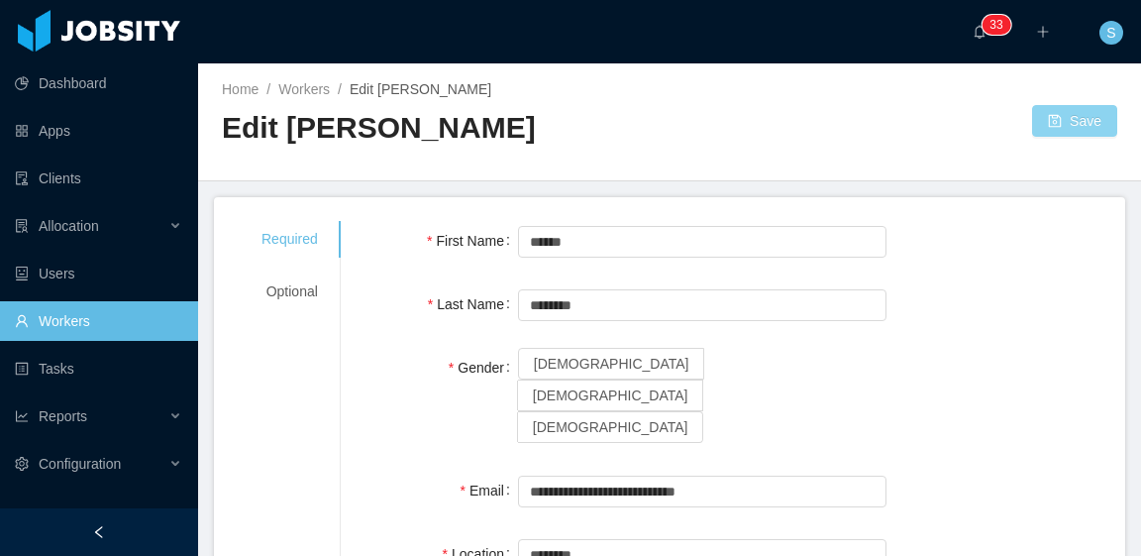
type input "**********"
click at [1078, 116] on button "Save" at bounding box center [1074, 121] width 85 height 32
click at [613, 387] on span "Male" at bounding box center [611, 395] width 156 height 16
click at [1065, 122] on button "Save" at bounding box center [1074, 121] width 85 height 32
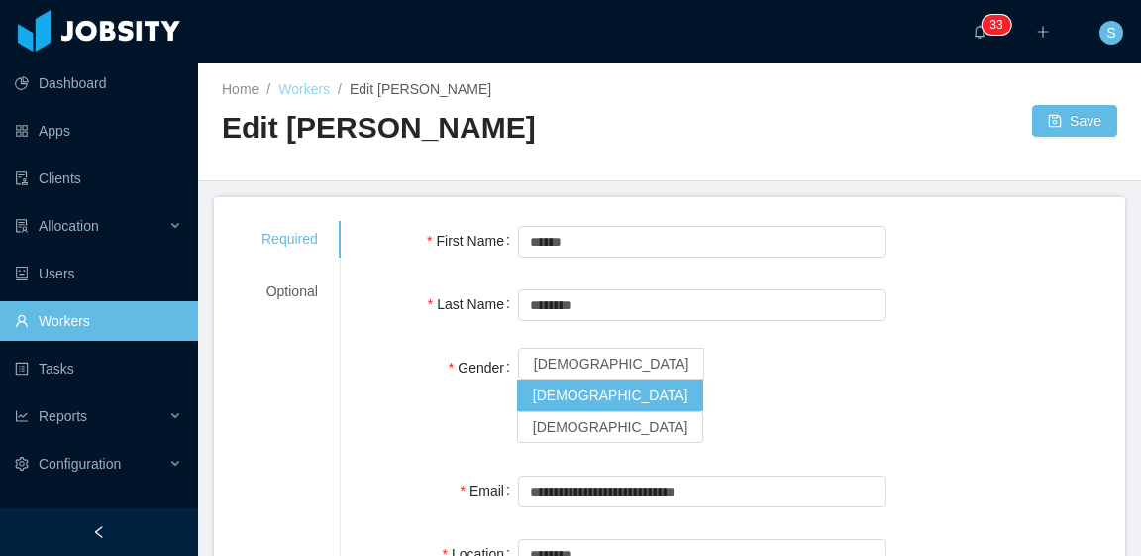
click at [309, 95] on link "Workers" at bounding box center [304, 89] width 52 height 16
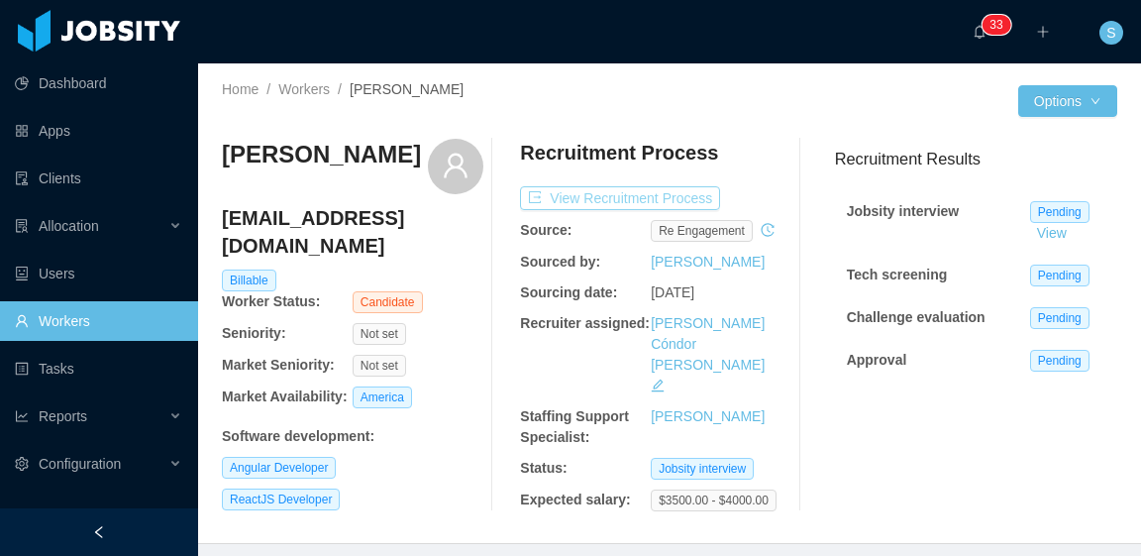
click at [658, 193] on button "View Recruitment Process" at bounding box center [620, 198] width 200 height 24
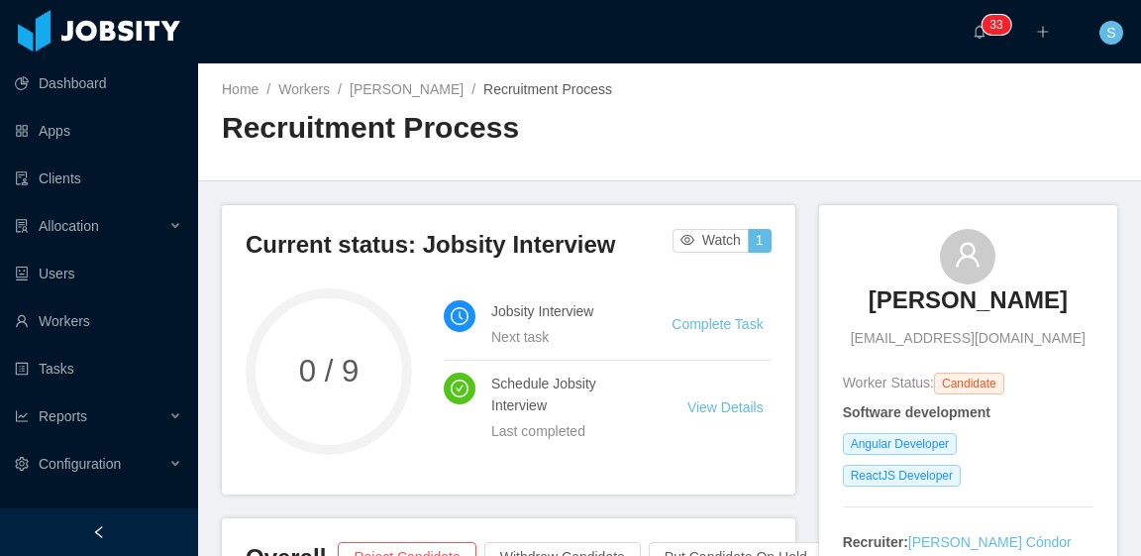
drag, startPoint x: 1067, startPoint y: 340, endPoint x: 854, endPoint y: 339, distance: 213.0
click at [854, 339] on div "[PERSON_NAME] [EMAIL_ADDRESS][DOMAIN_NAME]" at bounding box center [968, 289] width 251 height 120
copy span "[EMAIL_ADDRESS][DOMAIN_NAME]"
